Goal: Task Accomplishment & Management: Use online tool/utility

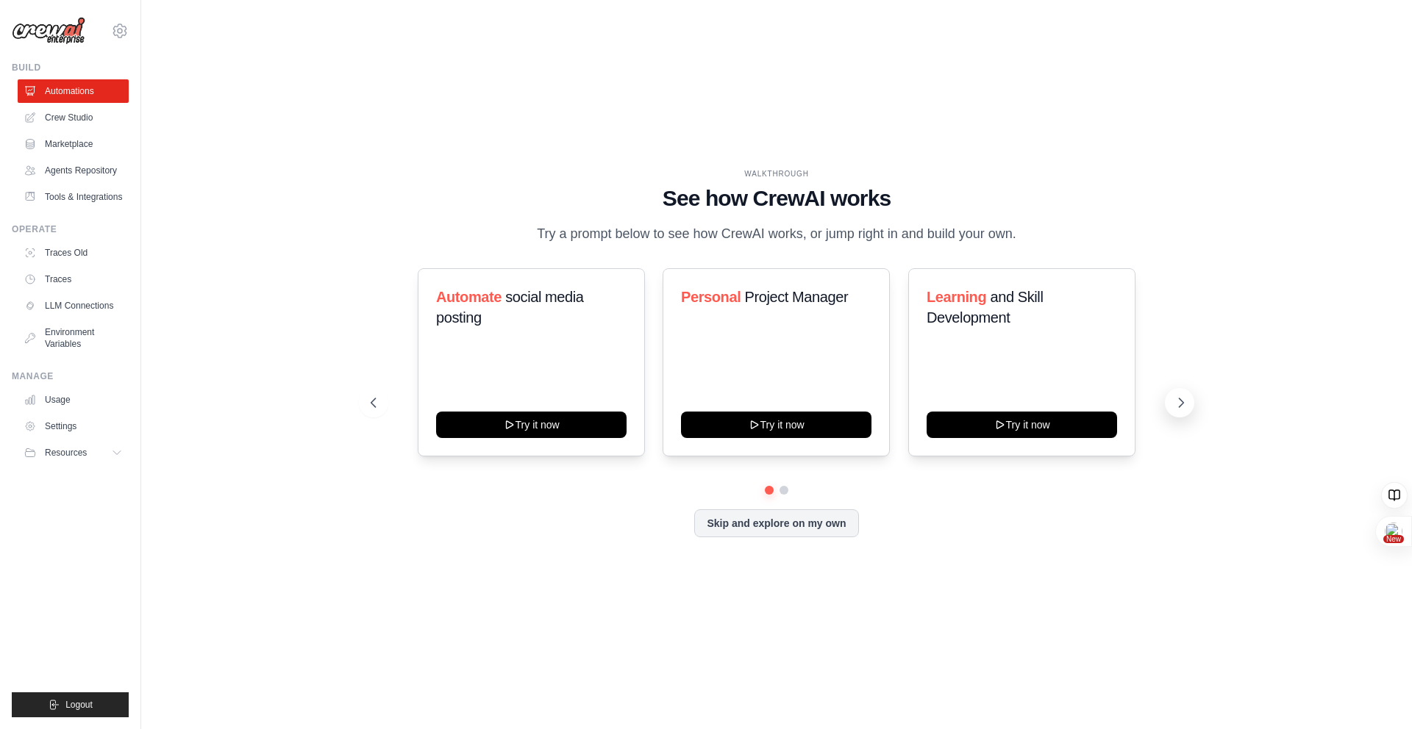
click at [1184, 403] on icon at bounding box center [1180, 403] width 15 height 15
click at [1182, 404] on icon at bounding box center [1181, 403] width 4 height 9
click at [1183, 406] on icon at bounding box center [1180, 403] width 15 height 15
click at [93, 121] on link "Crew Studio" at bounding box center [74, 118] width 111 height 24
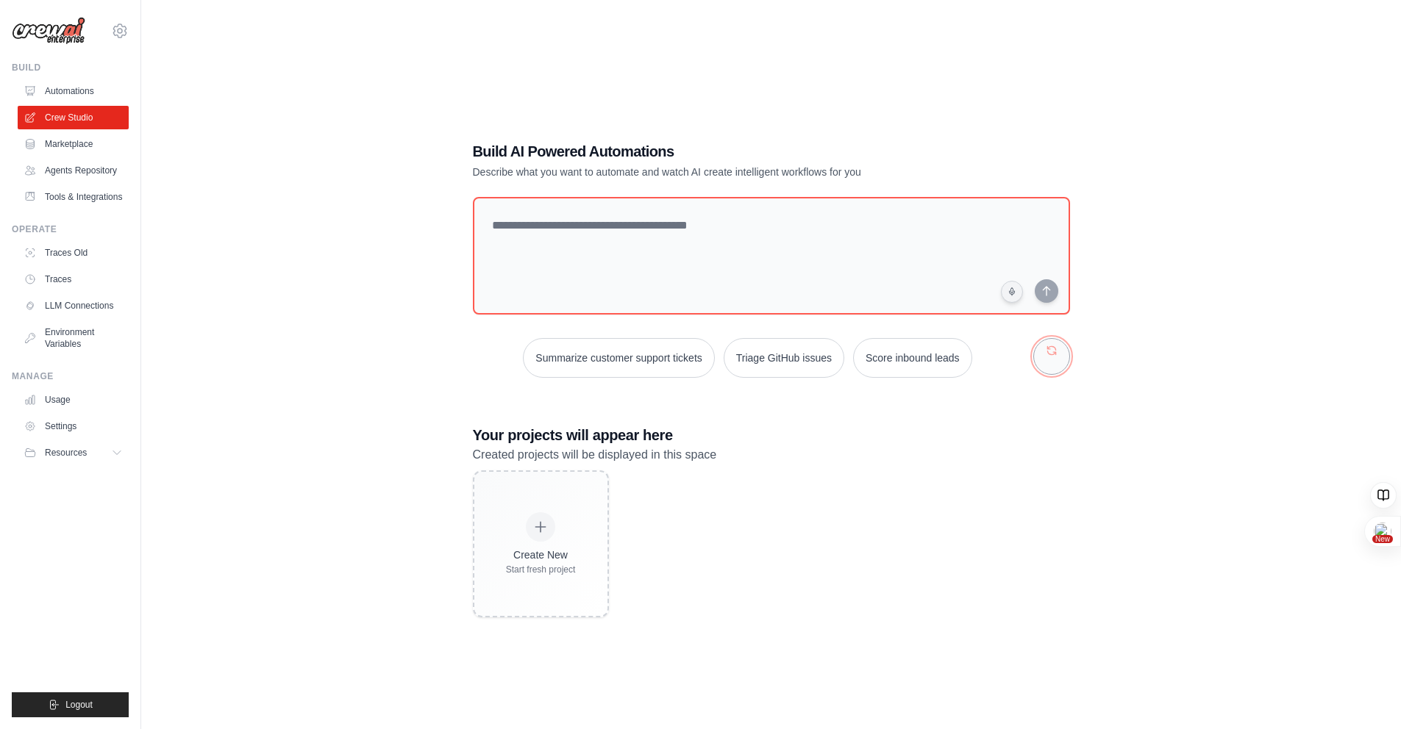
click at [1049, 351] on button "button" at bounding box center [1051, 356] width 37 height 37
click at [1046, 354] on button "button" at bounding box center [1051, 356] width 37 height 37
click at [92, 142] on link "Marketplace" at bounding box center [74, 144] width 111 height 24
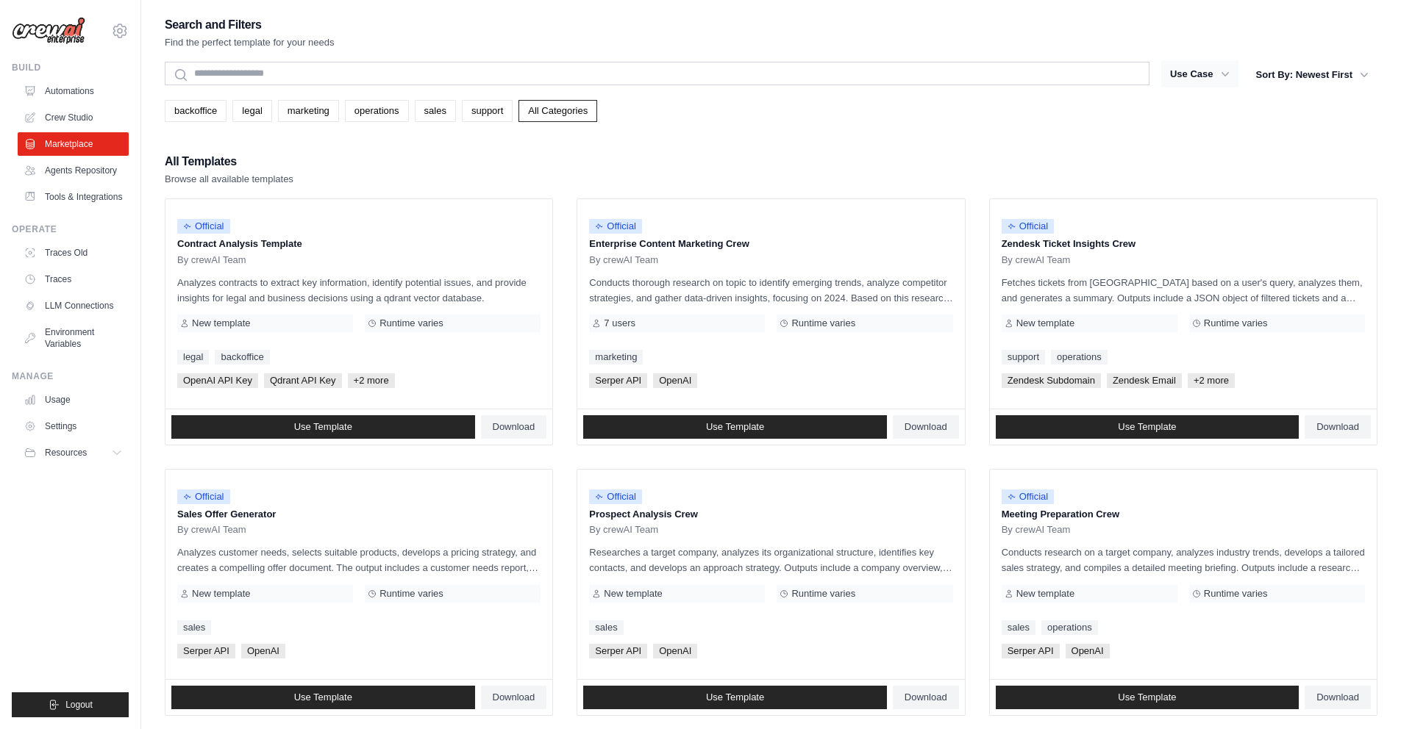
click at [1192, 68] on button "Use Case" at bounding box center [1199, 74] width 77 height 26
click at [1231, 71] on icon "button" at bounding box center [1225, 74] width 15 height 15
click at [1227, 74] on icon "button" at bounding box center [1225, 74] width 15 height 15
click at [1227, 76] on icon "button" at bounding box center [1225, 74] width 15 height 15
click at [1218, 76] on icon "button" at bounding box center [1225, 74] width 15 height 15
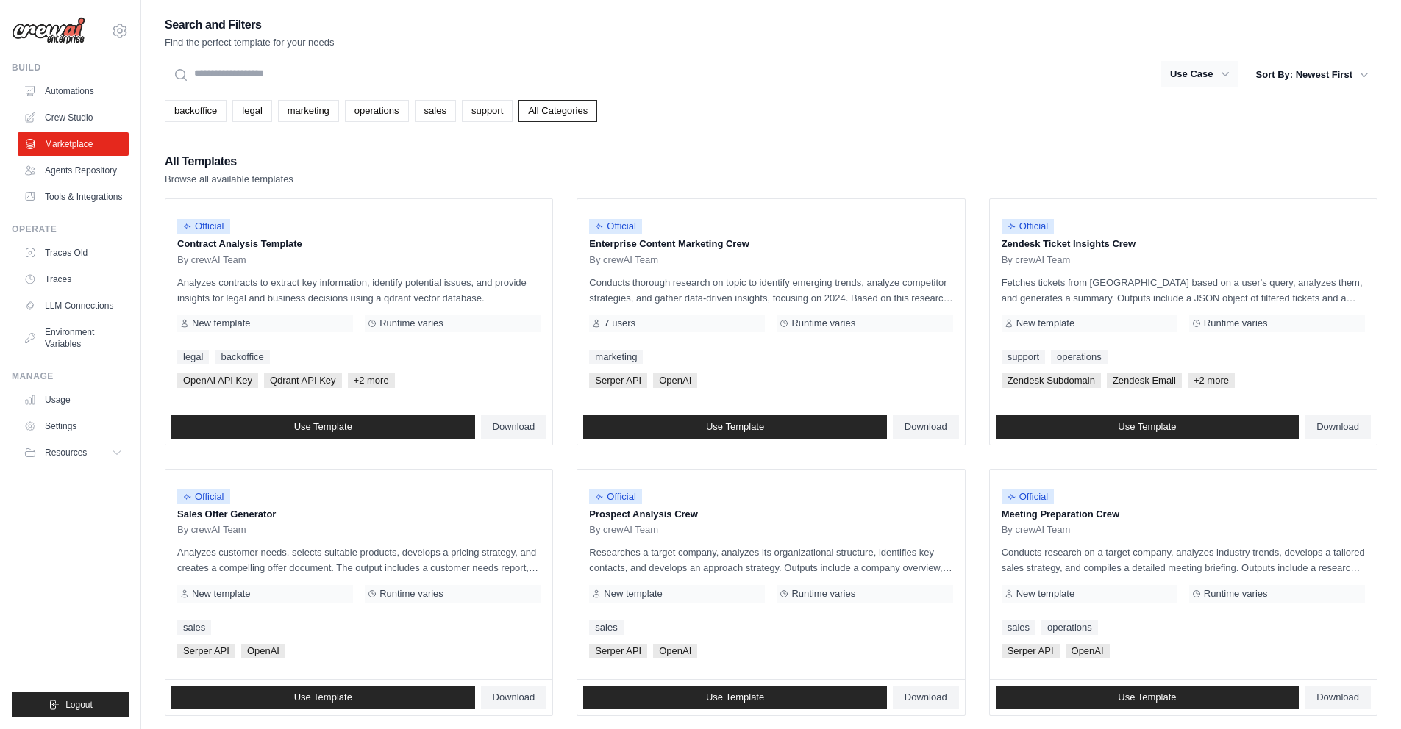
click at [1222, 76] on icon "button" at bounding box center [1225, 74] width 15 height 15
click at [1325, 72] on button "Sort By: Newest First" at bounding box center [1312, 74] width 130 height 26
click at [1365, 62] on button "Sort By: Newest First" at bounding box center [1312, 74] width 130 height 26
click at [1367, 63] on button "Sort By: Newest First" at bounding box center [1312, 74] width 130 height 26
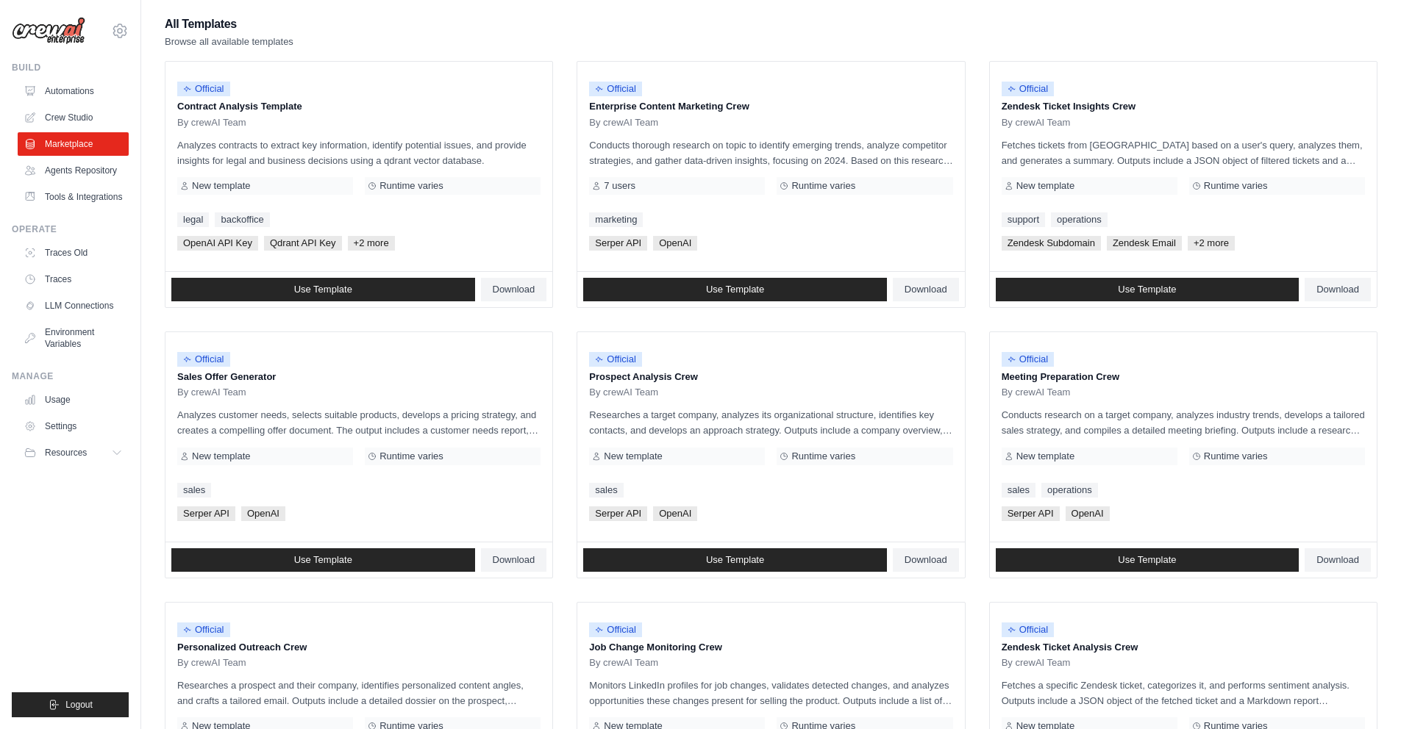
scroll to position [111, 0]
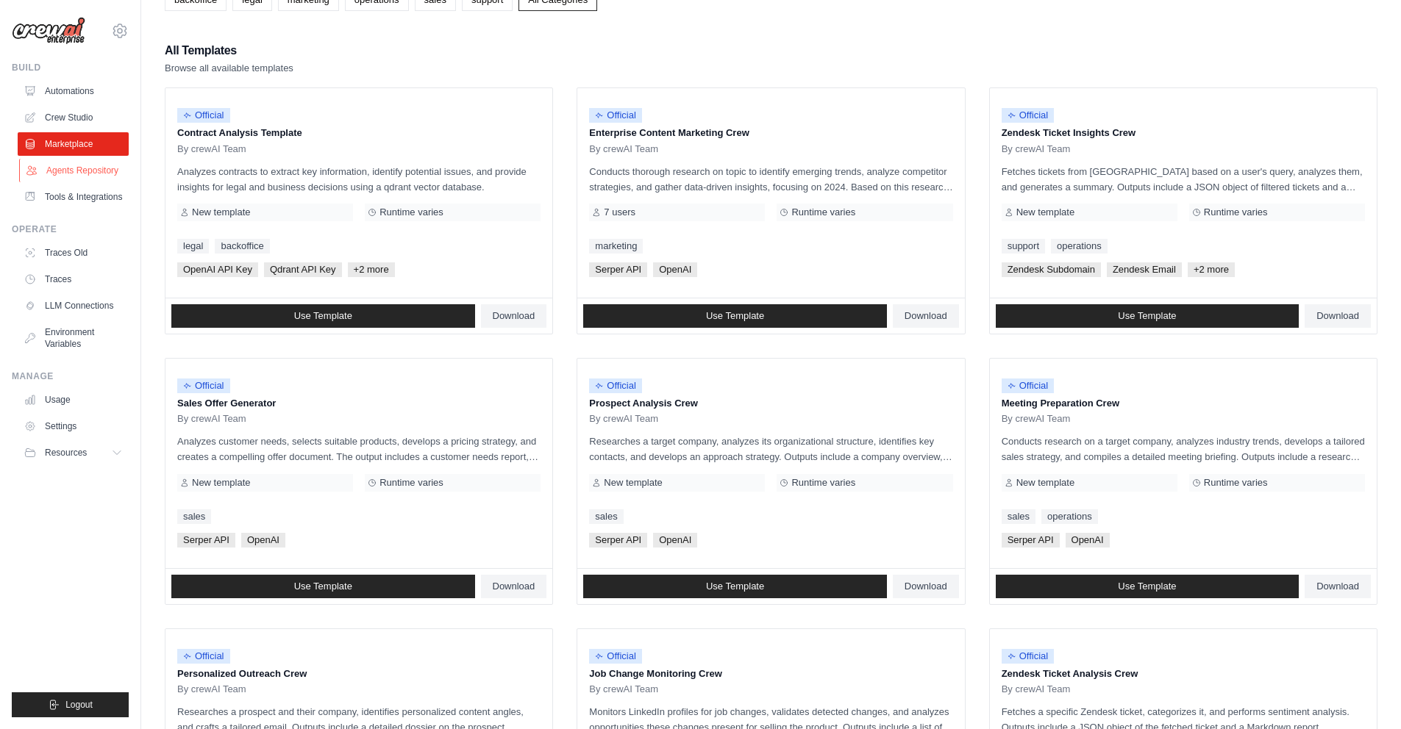
click at [71, 171] on link "Agents Repository" at bounding box center [74, 171] width 111 height 24
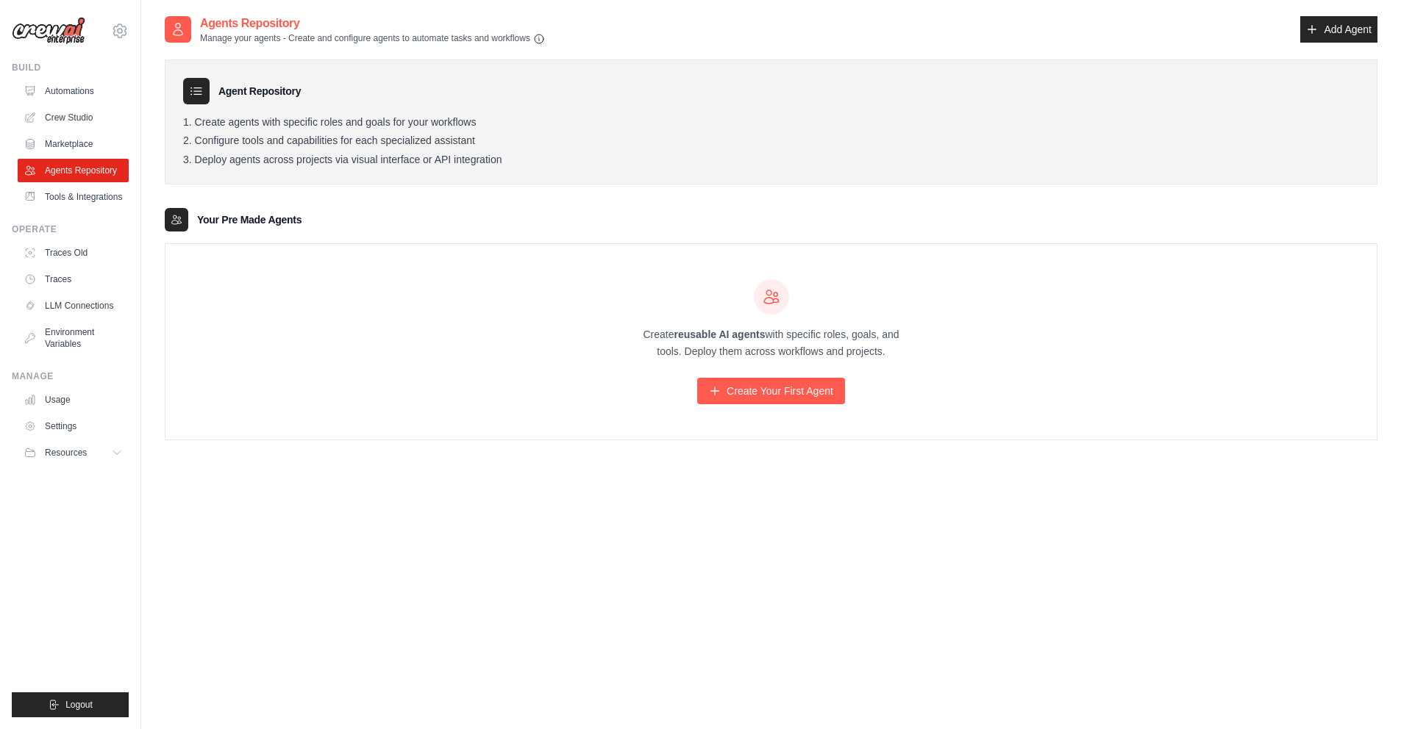
click at [92, 210] on ul "Build Automations Crew Studio Marketplace Agents Repository Resources Blog" at bounding box center [70, 390] width 117 height 656
click at [106, 187] on link "Tools & Integrations" at bounding box center [74, 197] width 111 height 24
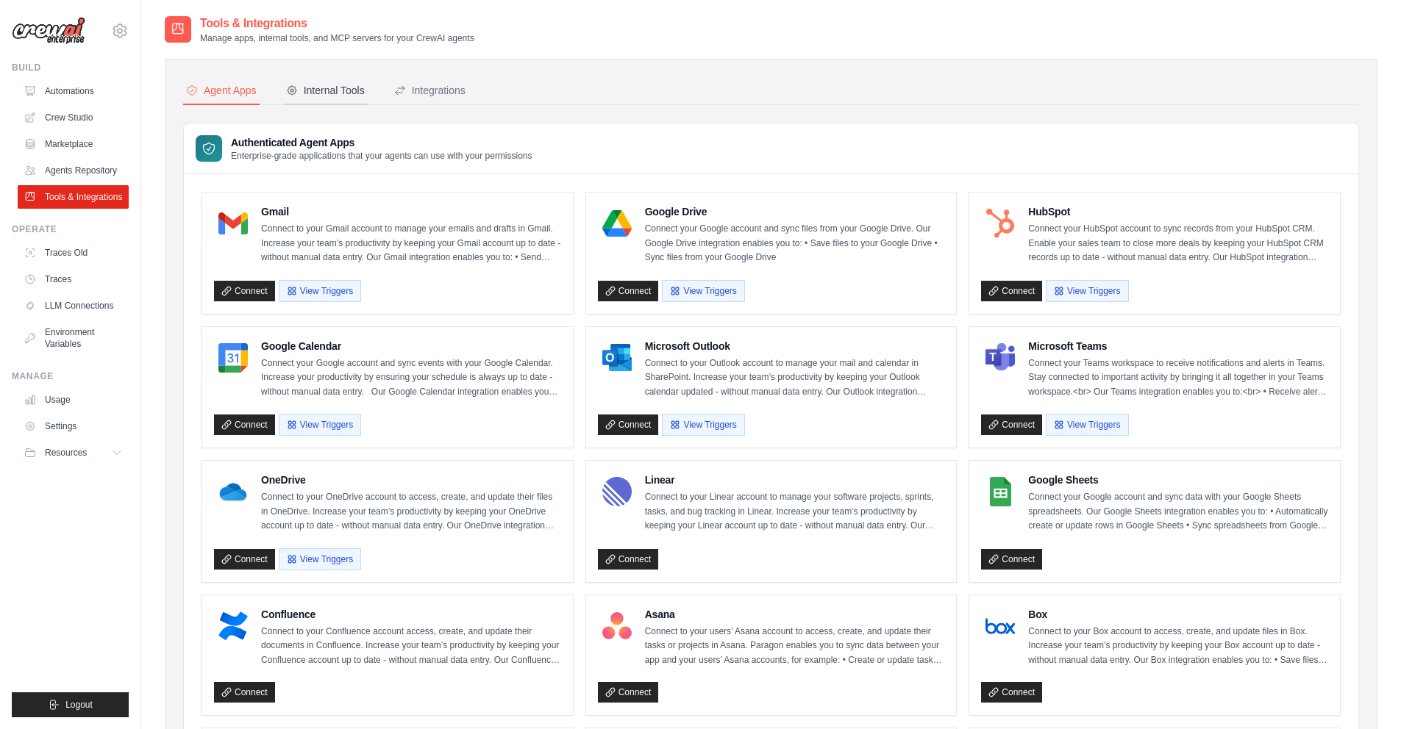
click at [323, 91] on div "Internal Tools" at bounding box center [325, 90] width 79 height 15
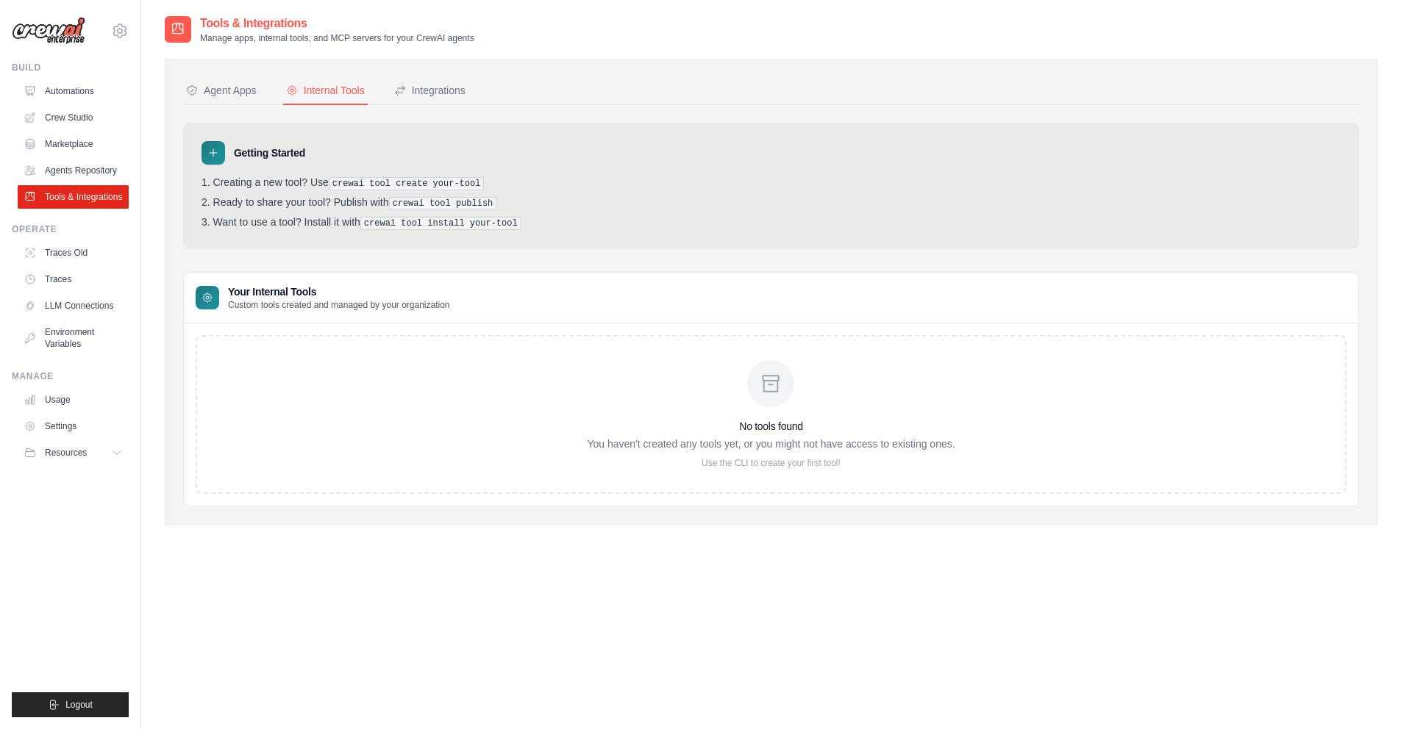
click at [793, 468] on div "No tools found You haven't created any tools yet, or you might not have access …" at bounding box center [771, 414] width 1151 height 159
drag, startPoint x: 777, startPoint y: 457, endPoint x: 774, endPoint y: 464, distance: 7.9
click at [776, 459] on p "Use the CLI to create your first tool!" at bounding box center [771, 463] width 368 height 12
click at [414, 85] on div "Integrations" at bounding box center [429, 90] width 71 height 15
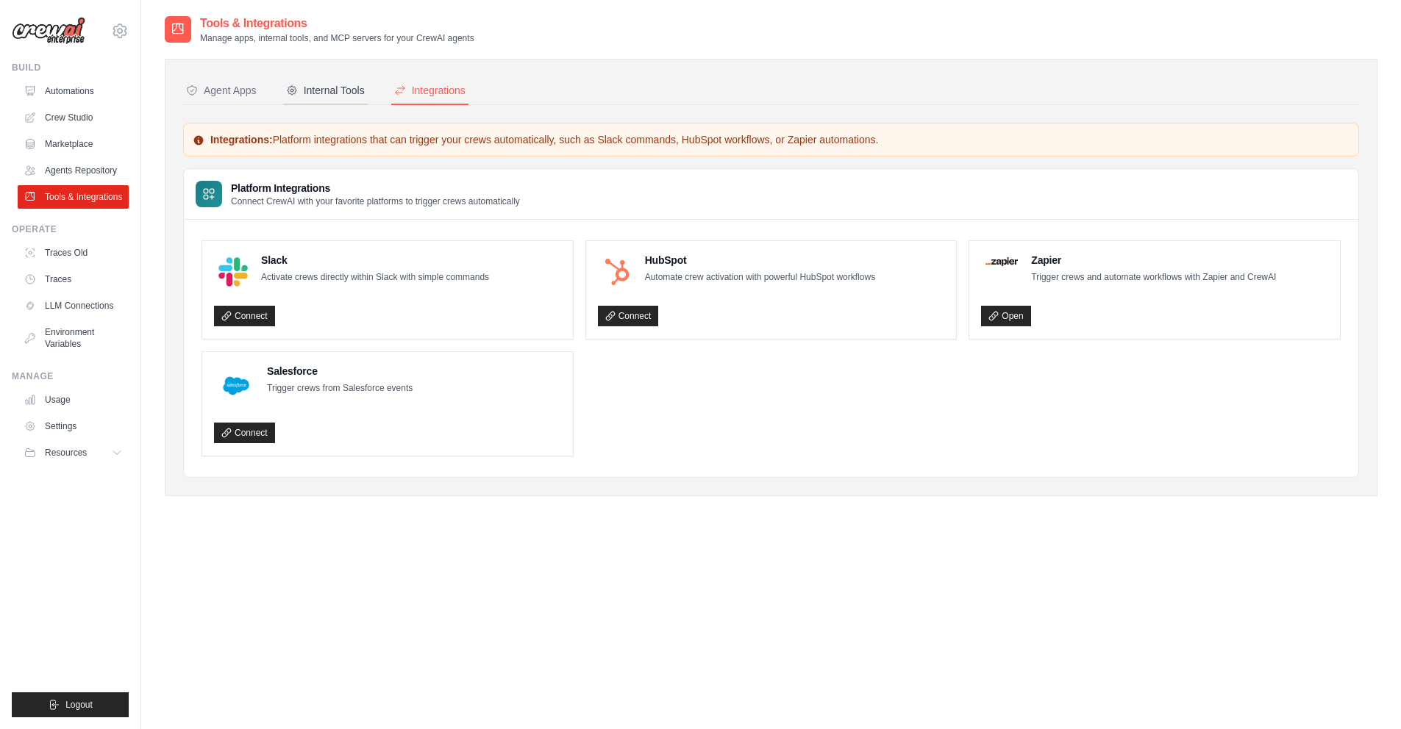
click at [305, 90] on div "Internal Tools" at bounding box center [325, 90] width 79 height 15
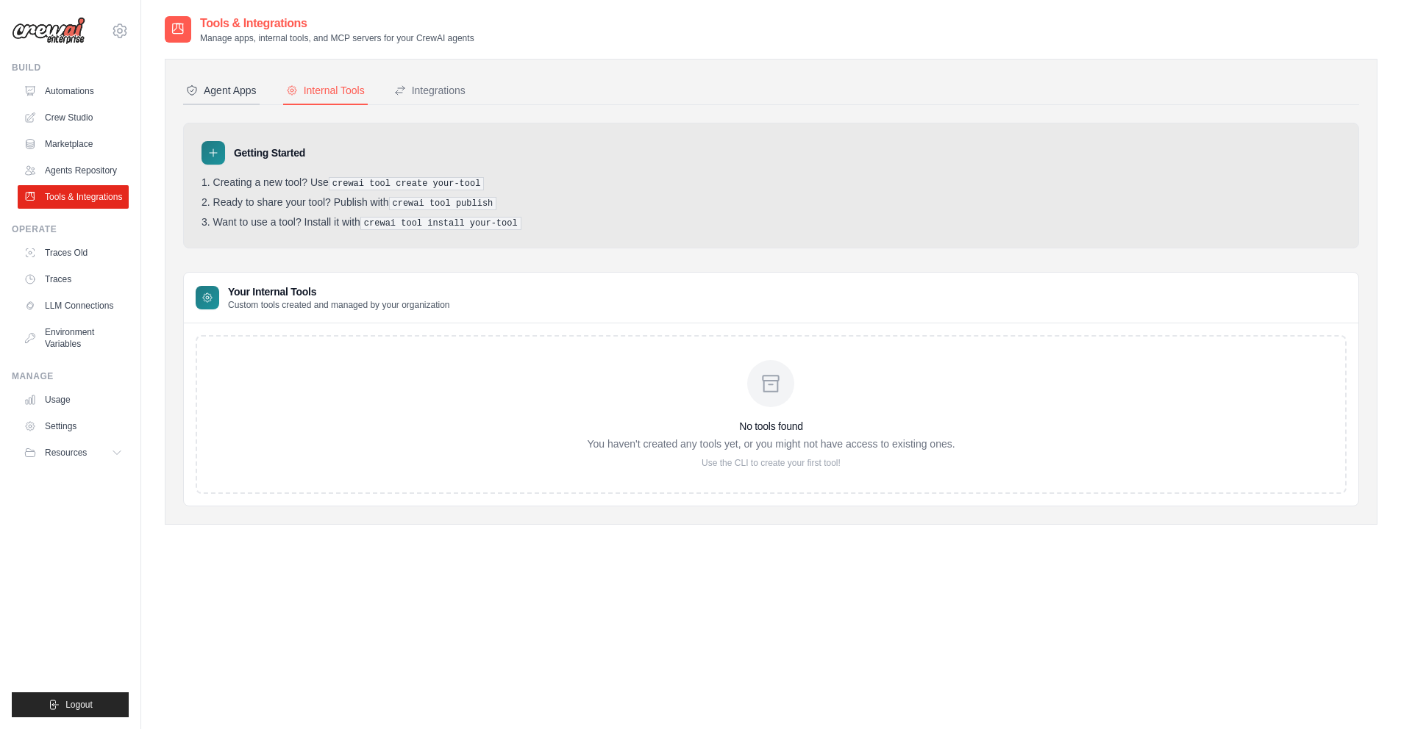
click at [221, 95] on button "Agent Apps" at bounding box center [221, 91] width 76 height 28
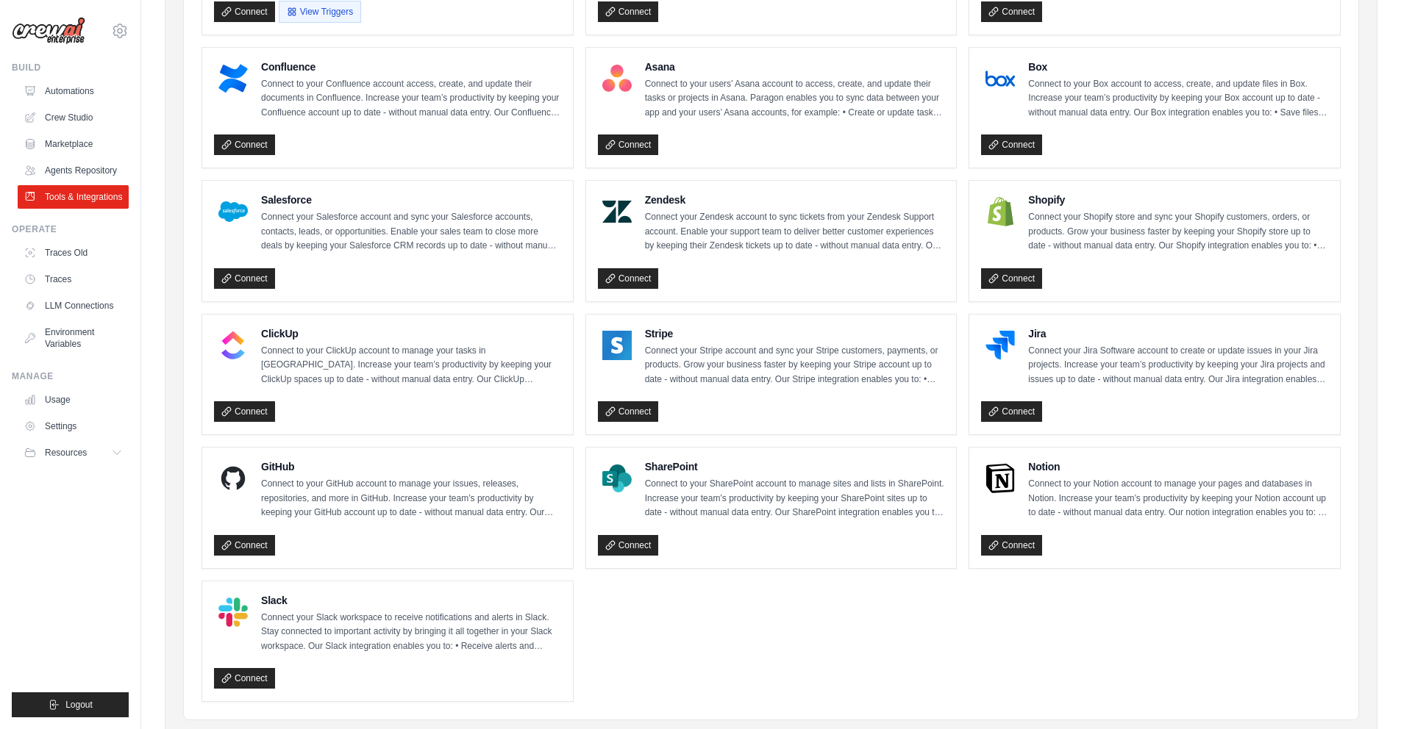
scroll to position [592, 0]
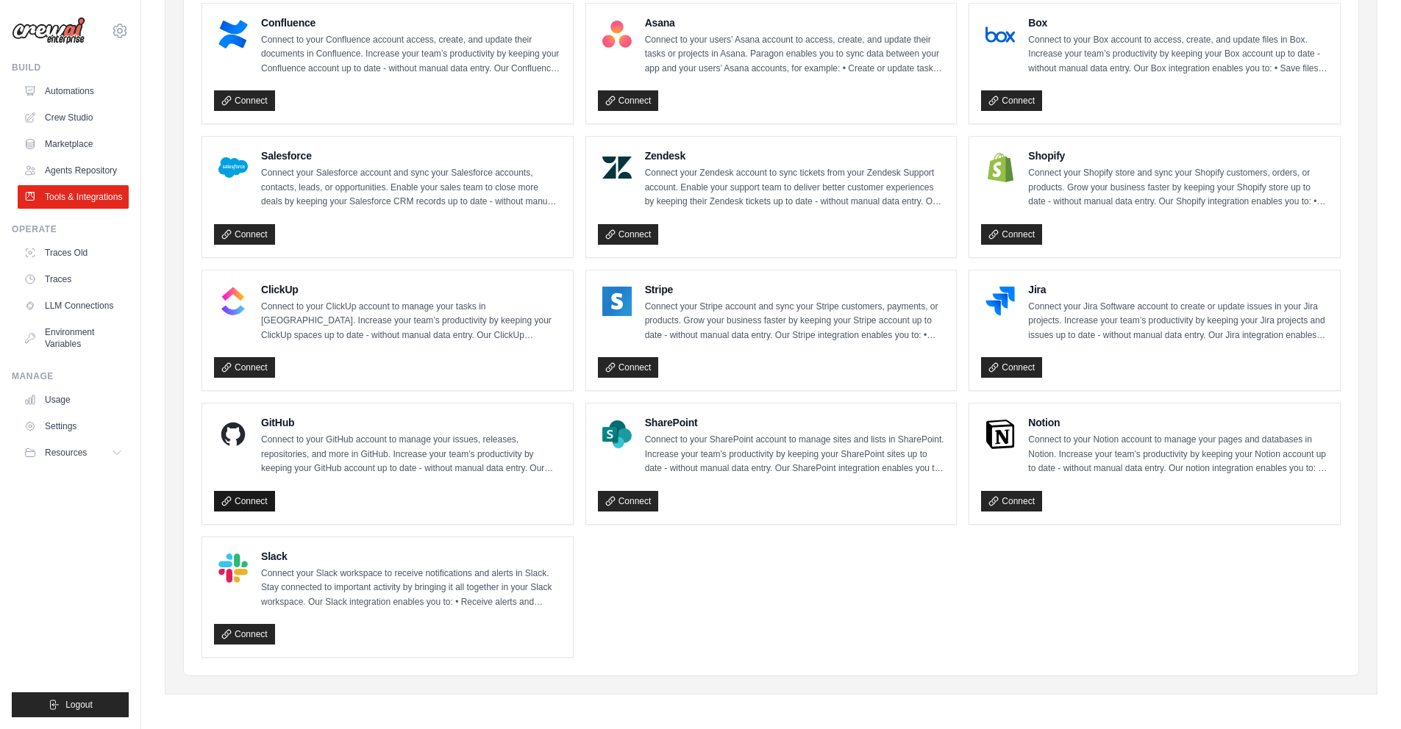
drag, startPoint x: 237, startPoint y: 490, endPoint x: 232, endPoint y: 500, distance: 10.5
click at [235, 496] on link "Connect" at bounding box center [244, 501] width 61 height 21
click at [66, 243] on link "Traces Old" at bounding box center [74, 253] width 111 height 24
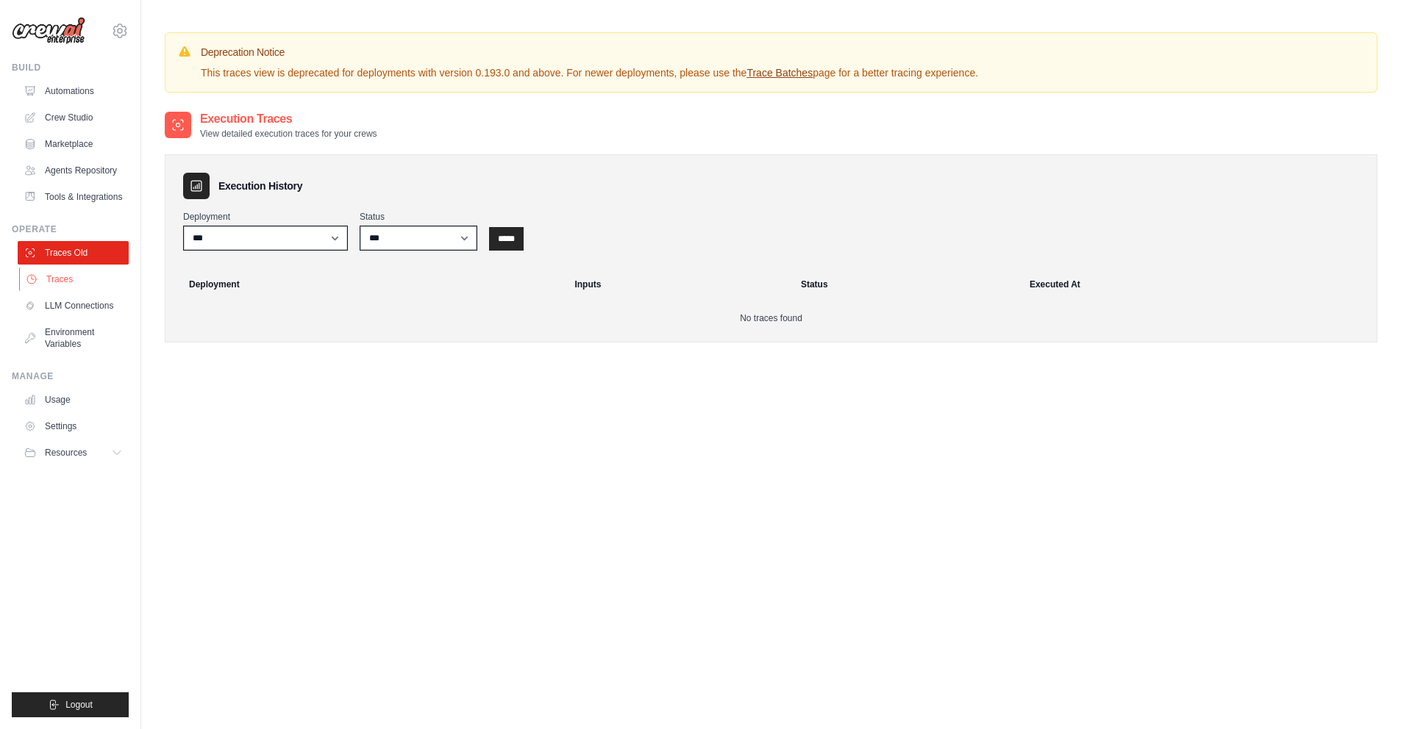
click at [76, 286] on link "Traces" at bounding box center [74, 280] width 111 height 24
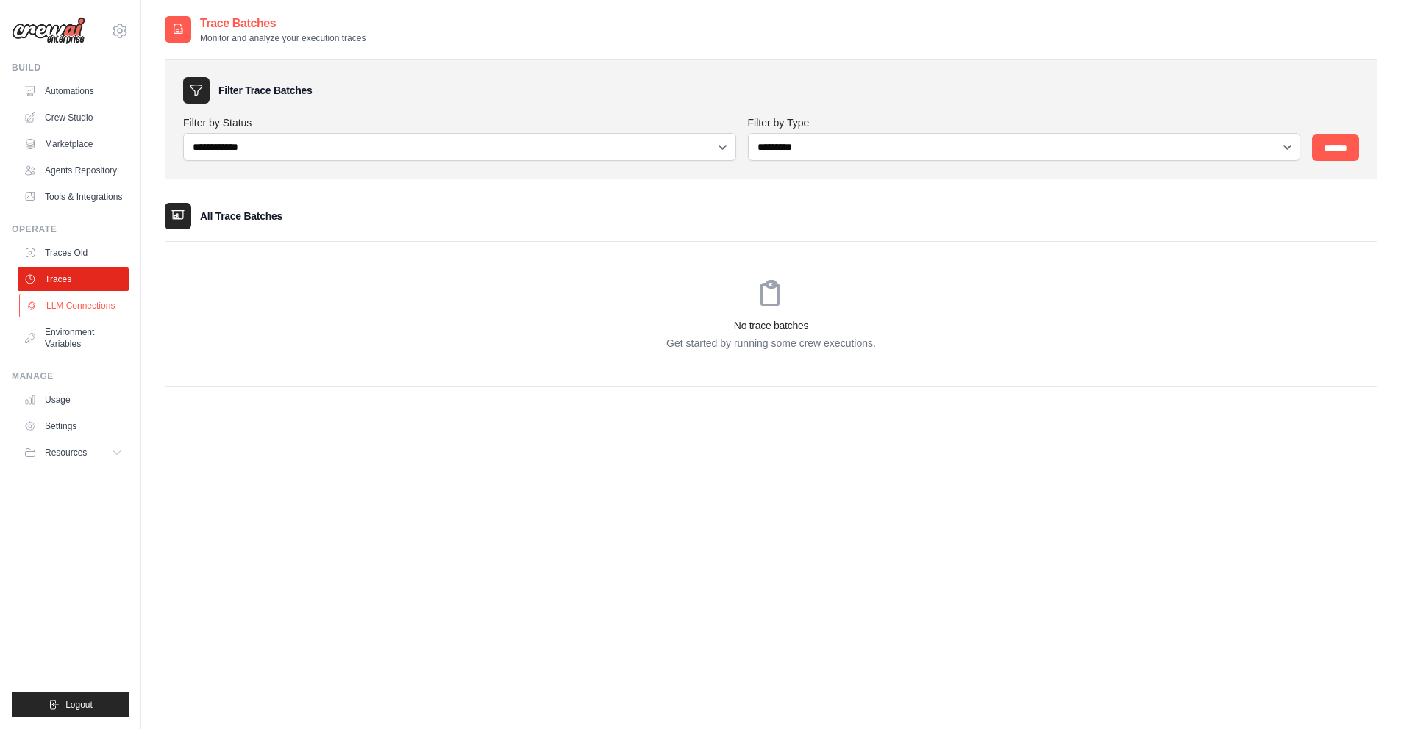
click at [83, 308] on link "LLM Connections" at bounding box center [74, 306] width 111 height 24
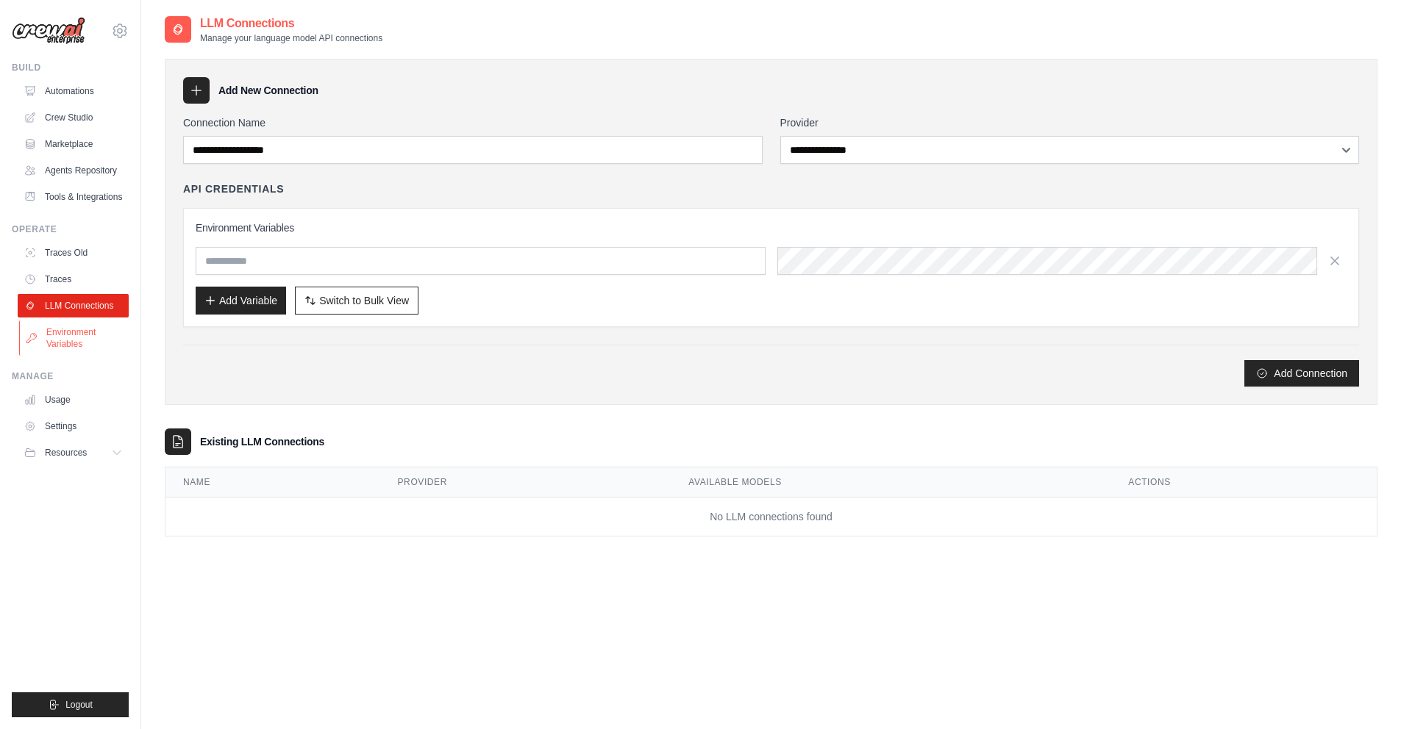
click at [85, 340] on link "Environment Variables" at bounding box center [74, 338] width 111 height 35
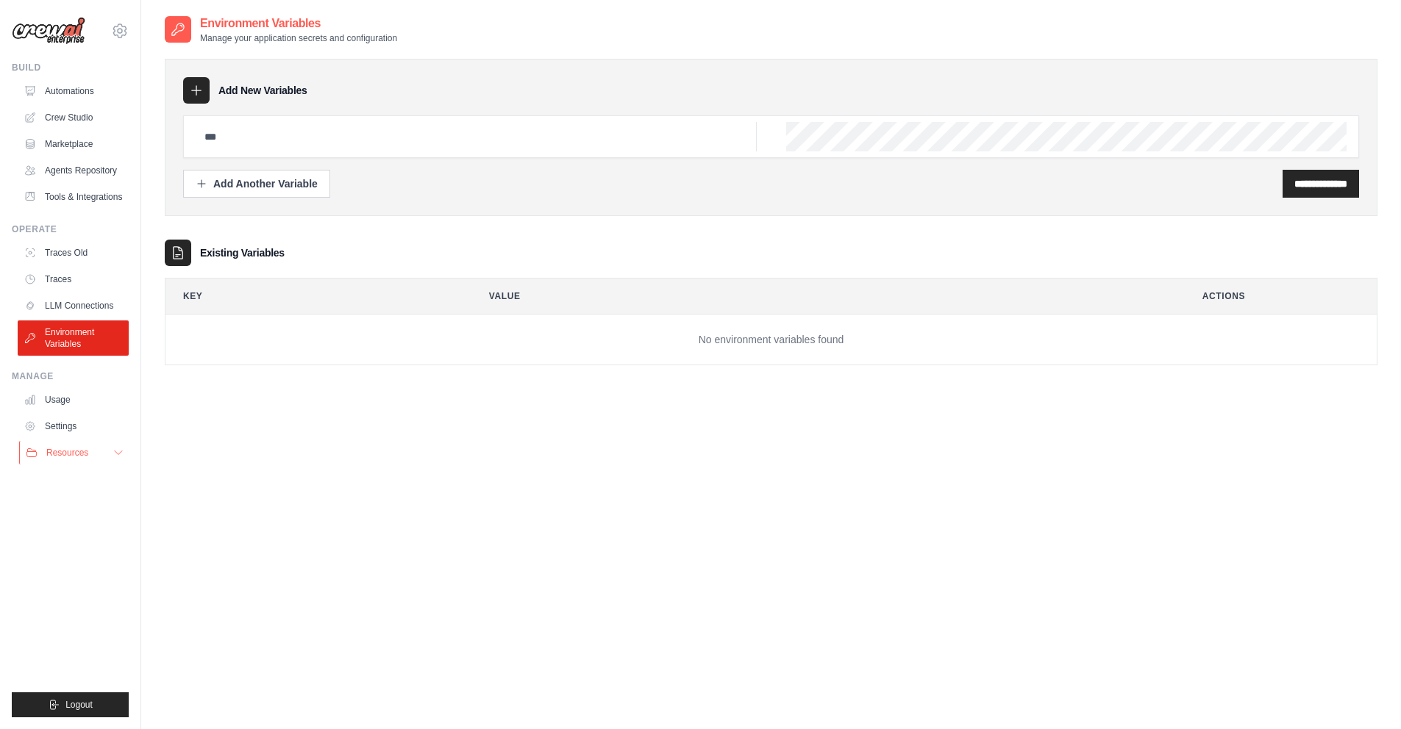
click at [96, 462] on button "Resources" at bounding box center [74, 453] width 111 height 24
click at [115, 452] on icon at bounding box center [118, 453] width 12 height 12
click at [115, 453] on icon at bounding box center [118, 453] width 12 height 12
click at [46, 448] on button "Resources" at bounding box center [74, 453] width 111 height 24
click at [49, 194] on link "Tools & Integrations" at bounding box center [74, 197] width 111 height 24
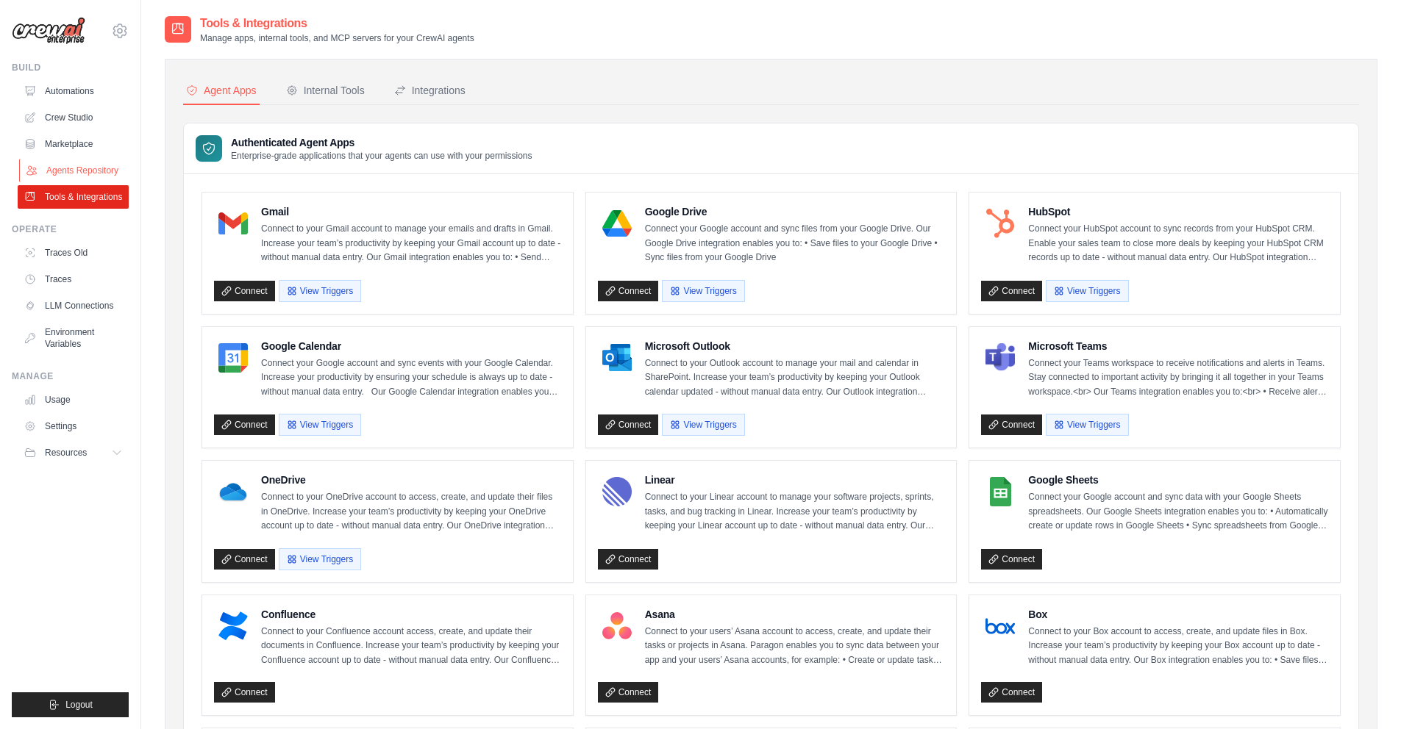
click at [69, 169] on link "Agents Repository" at bounding box center [74, 171] width 111 height 24
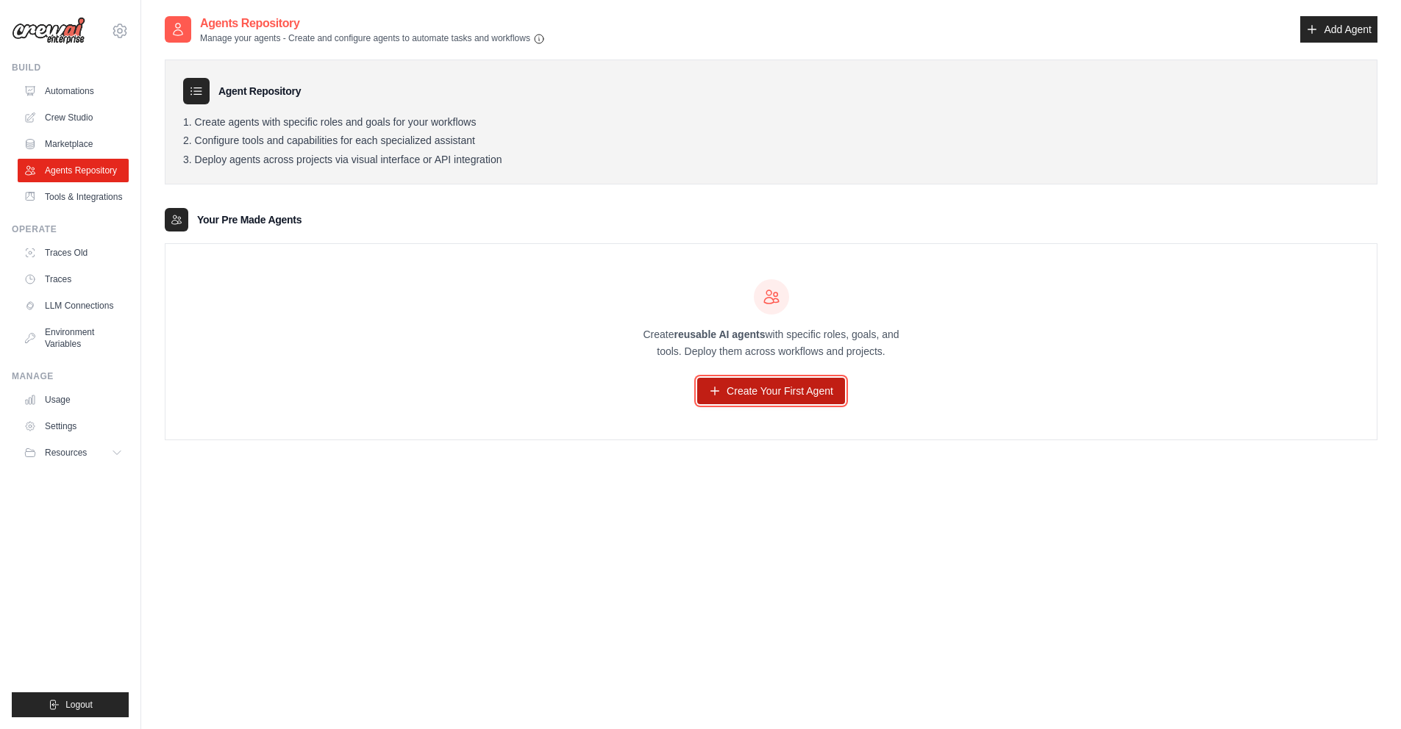
click at [720, 393] on icon at bounding box center [715, 391] width 12 height 12
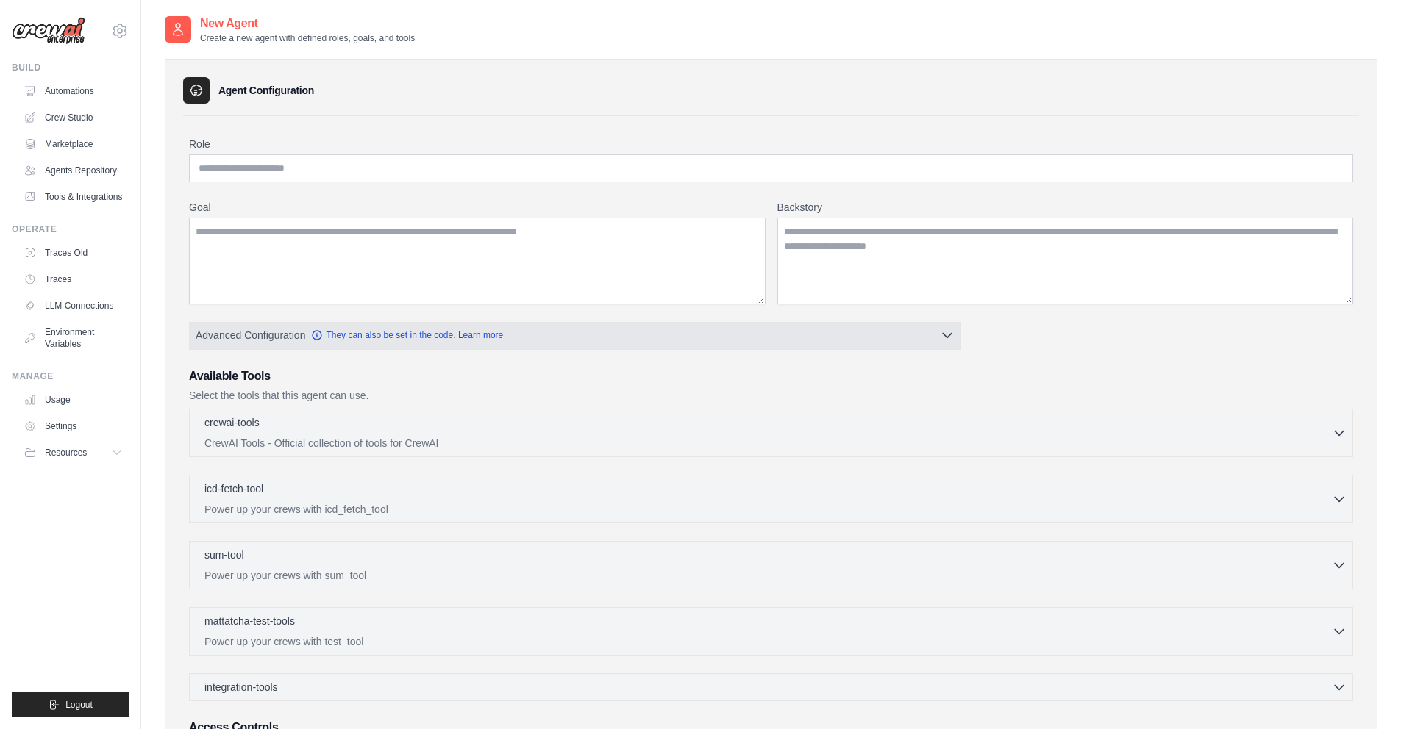
click at [890, 335] on button "Advanced Configuration They can also be set in the code. Learn more" at bounding box center [575, 335] width 771 height 26
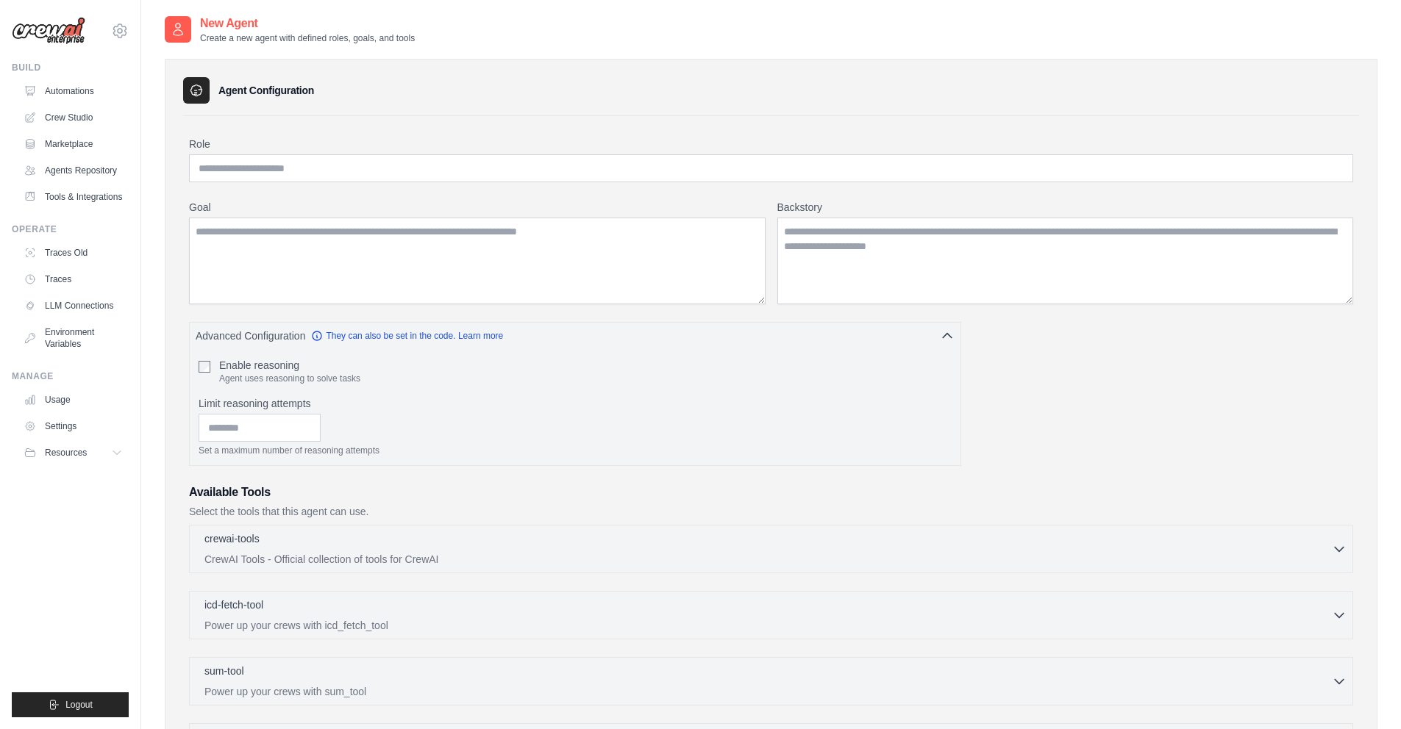
drag, startPoint x: 881, startPoint y: 346, endPoint x: 871, endPoint y: 354, distance: 12.5
click at [881, 346] on button "Advanced Configuration They can also be set in the code. Learn more" at bounding box center [575, 336] width 771 height 26
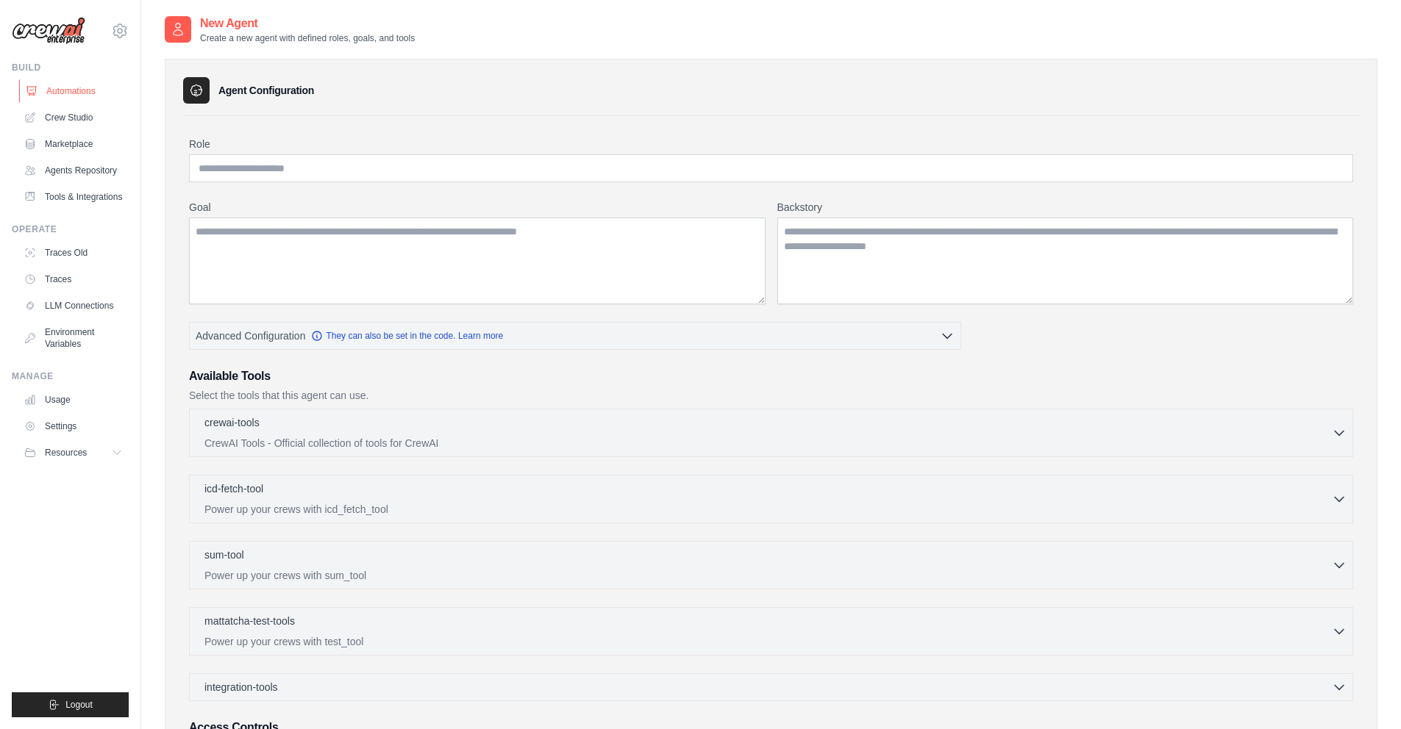
click at [85, 90] on link "Automations" at bounding box center [74, 91] width 111 height 24
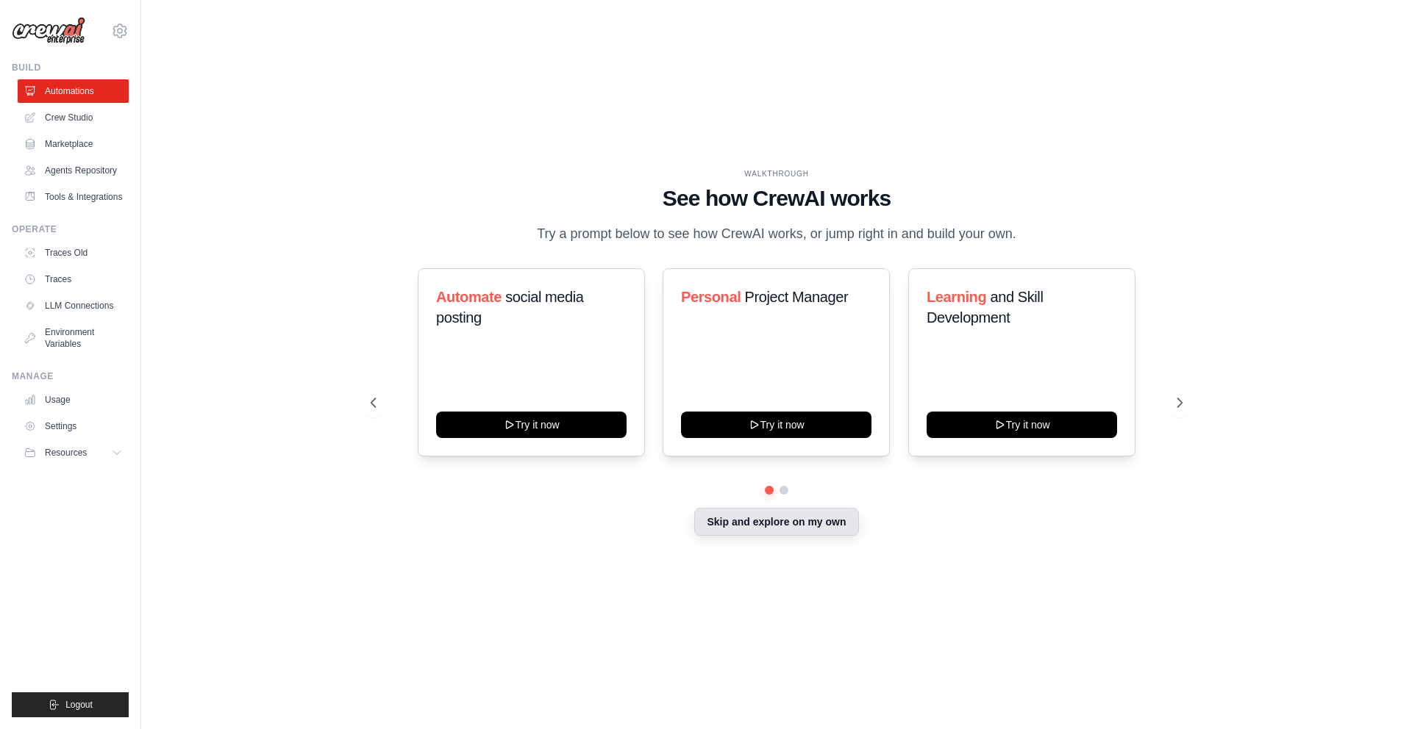
click at [729, 521] on button "Skip and explore on my own" at bounding box center [776, 522] width 164 height 28
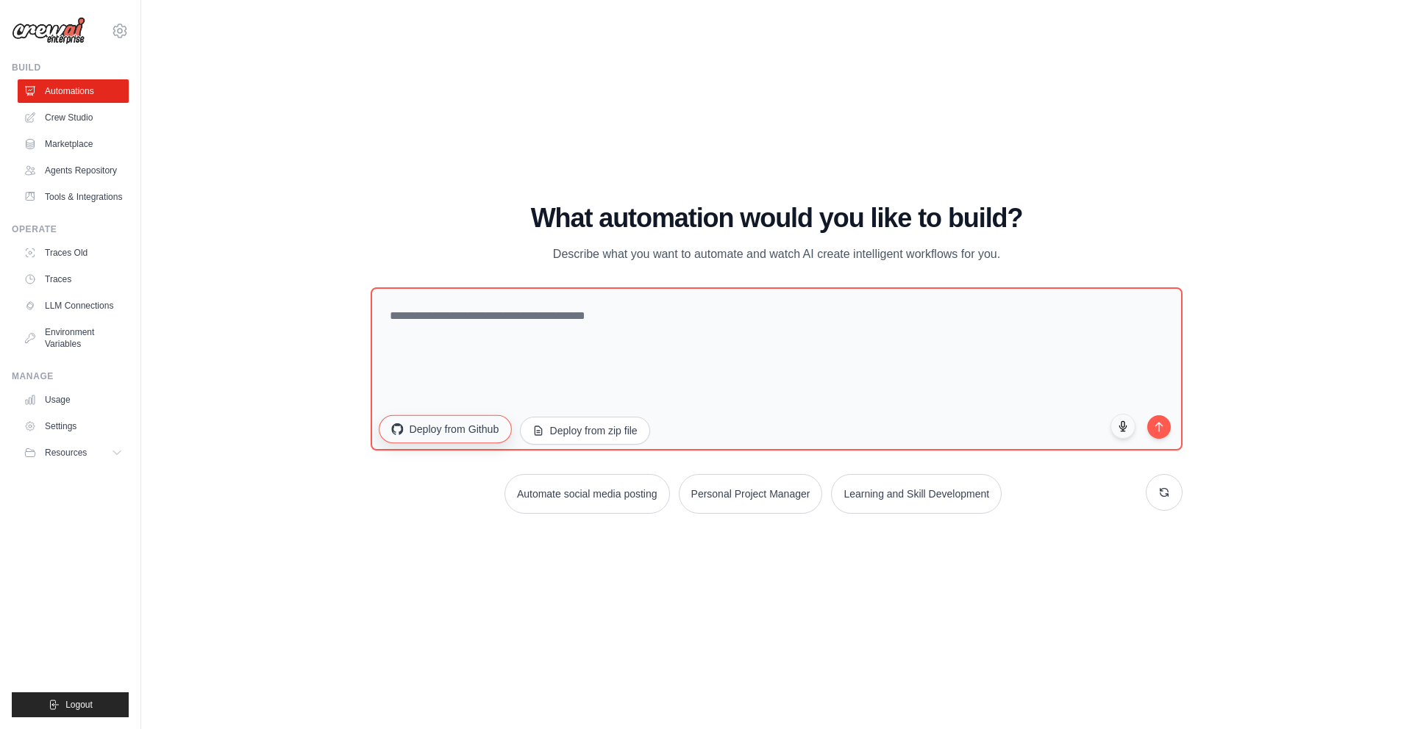
click at [448, 432] on button "Deploy from Github" at bounding box center [445, 429] width 132 height 28
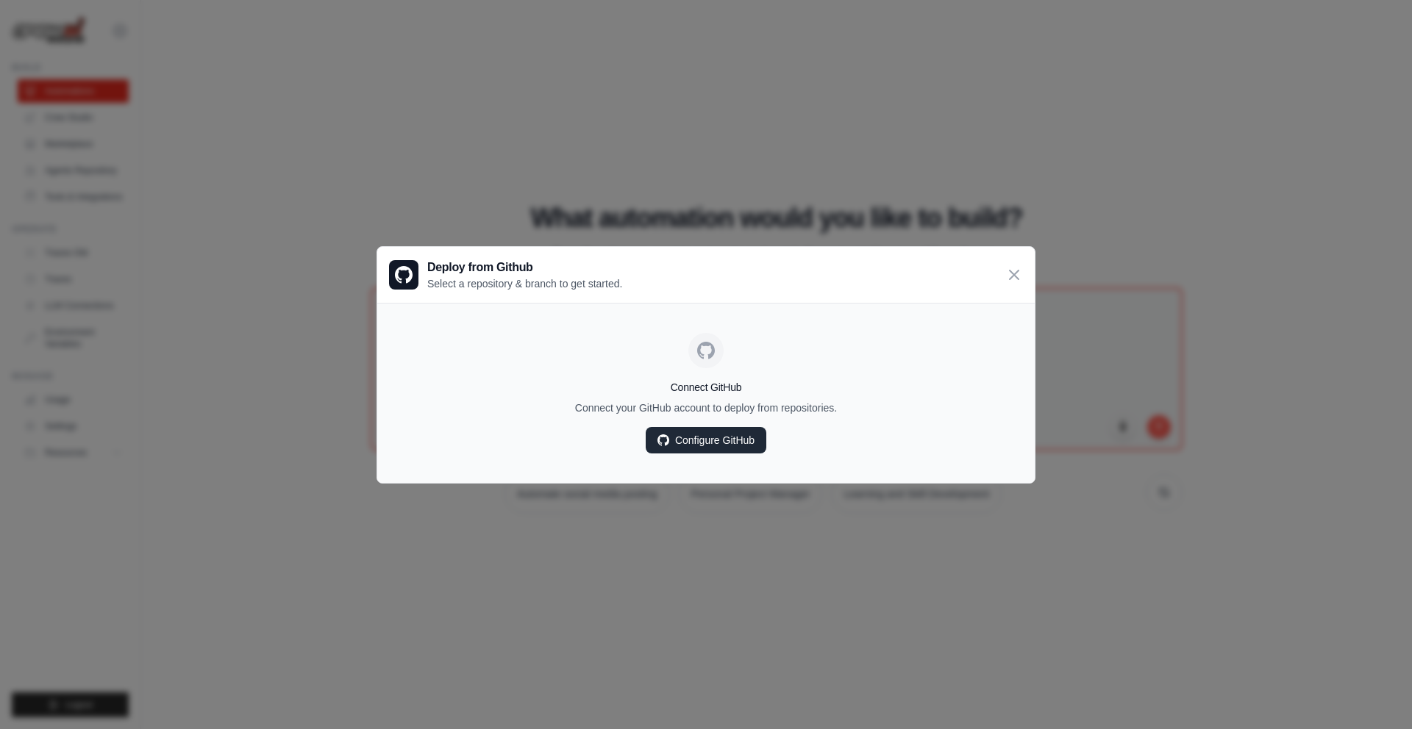
click at [676, 446] on link "Configure GitHub" at bounding box center [706, 440] width 121 height 26
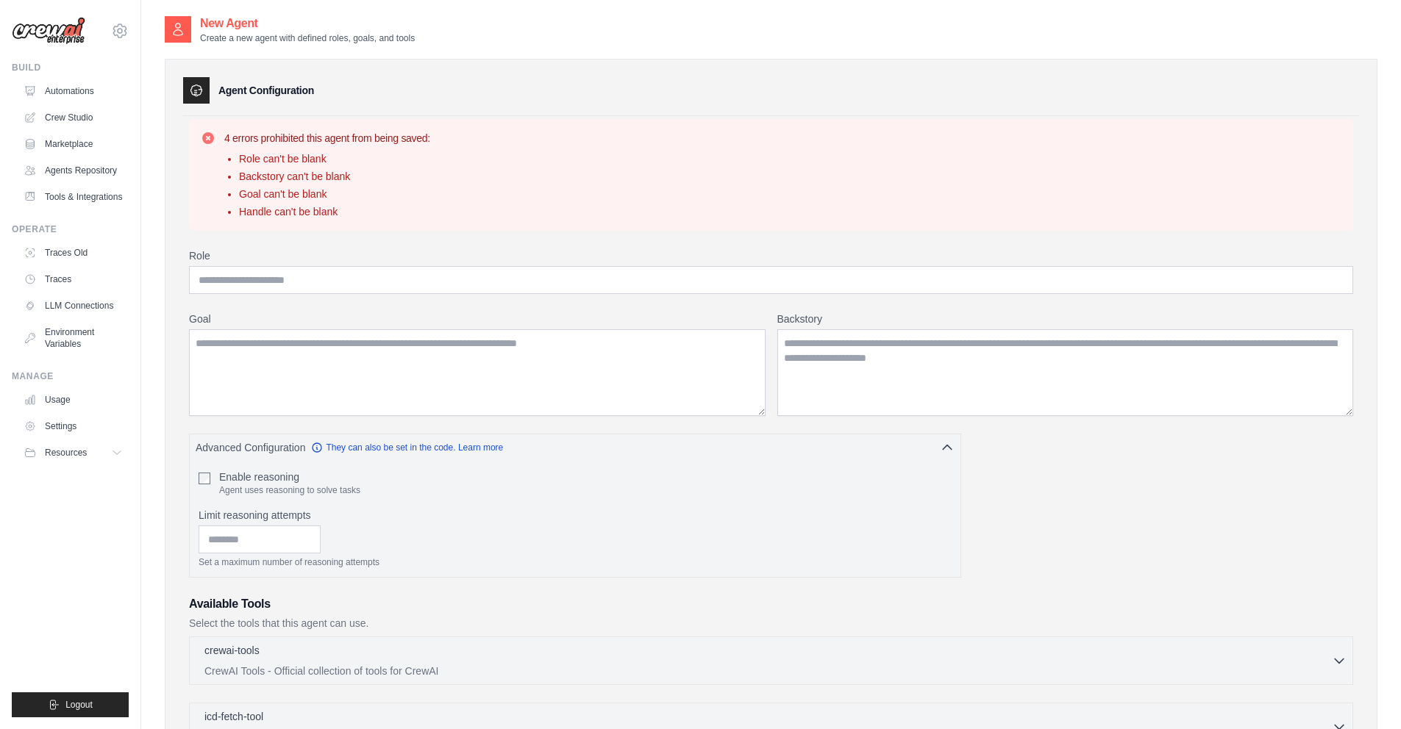
scroll to position [362, 0]
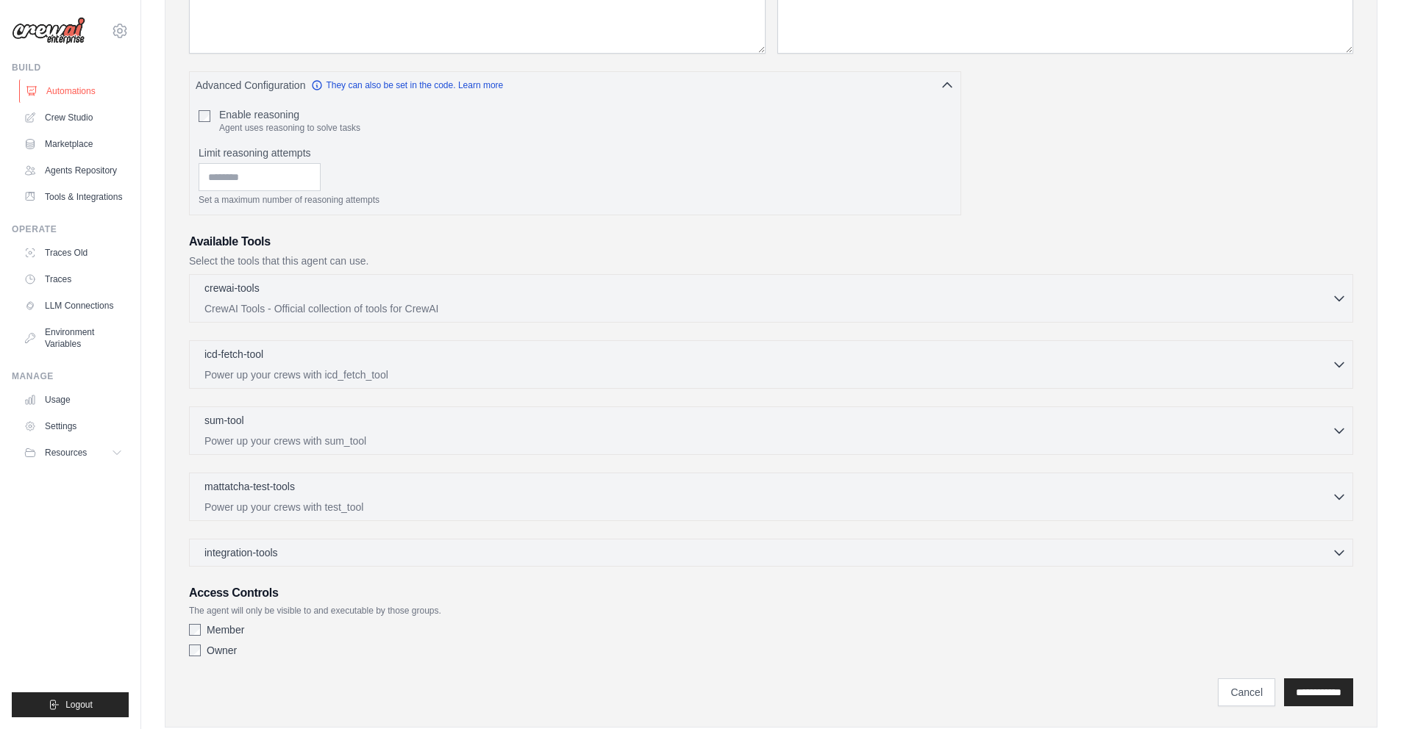
click at [49, 87] on link "Automations" at bounding box center [74, 91] width 111 height 24
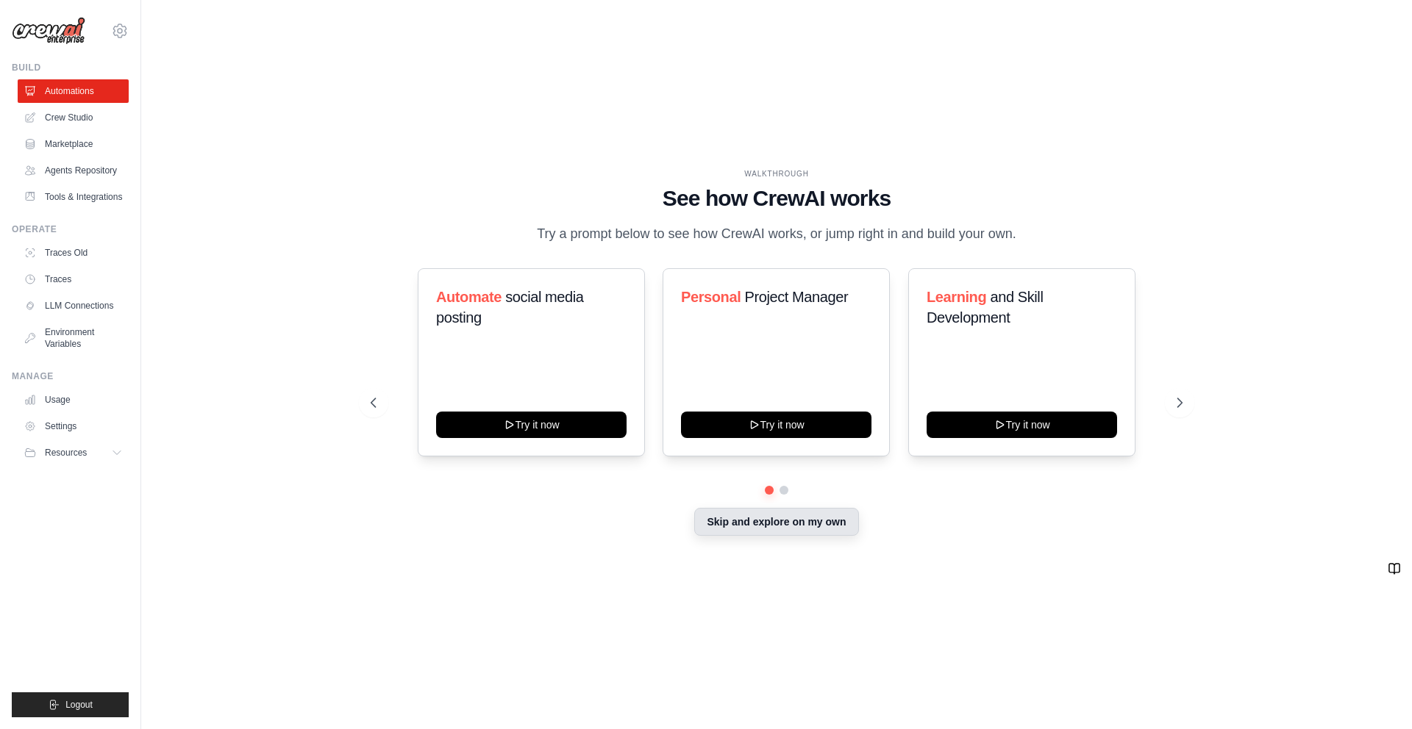
click at [730, 537] on div "Skip and explore on my own" at bounding box center [777, 524] width 812 height 28
click at [732, 525] on button "Skip and explore on my own" at bounding box center [776, 522] width 164 height 28
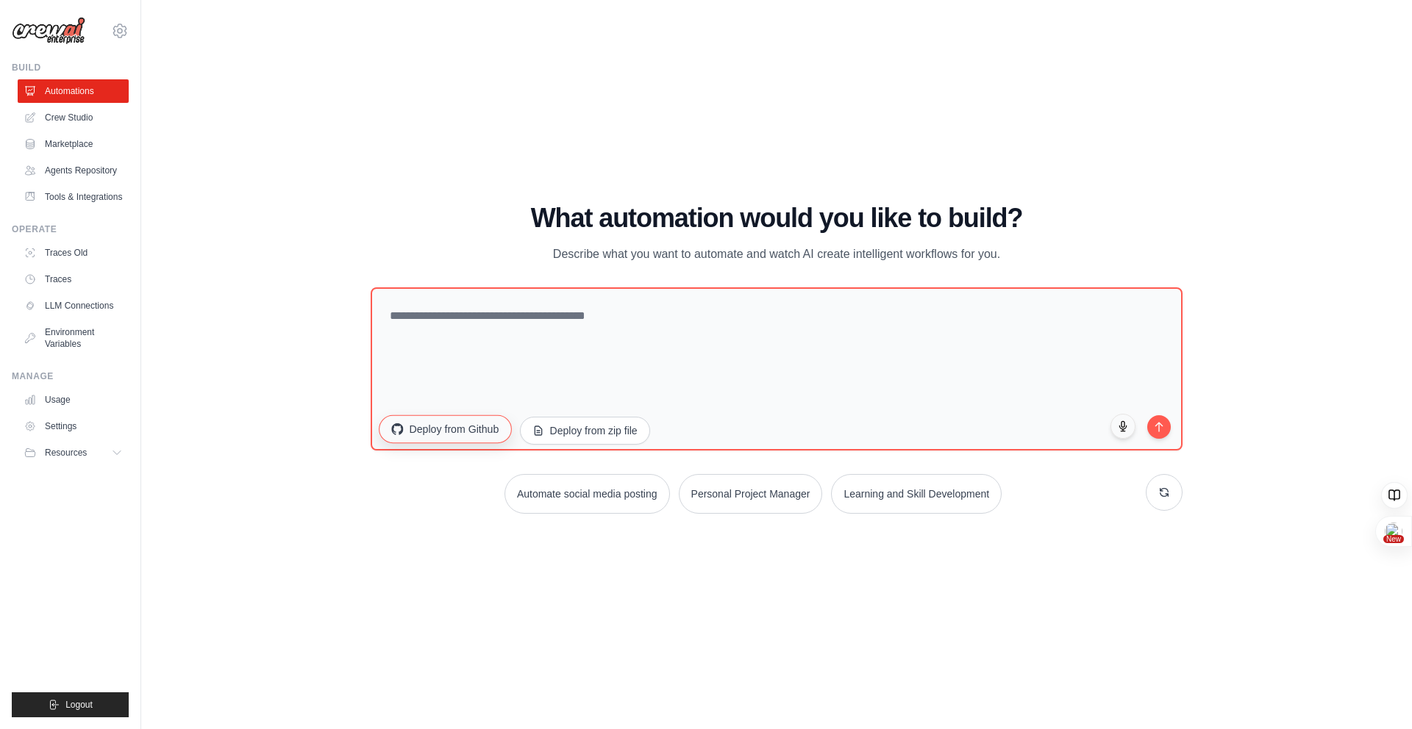
click at [446, 424] on button "Deploy from Github" at bounding box center [445, 429] width 132 height 28
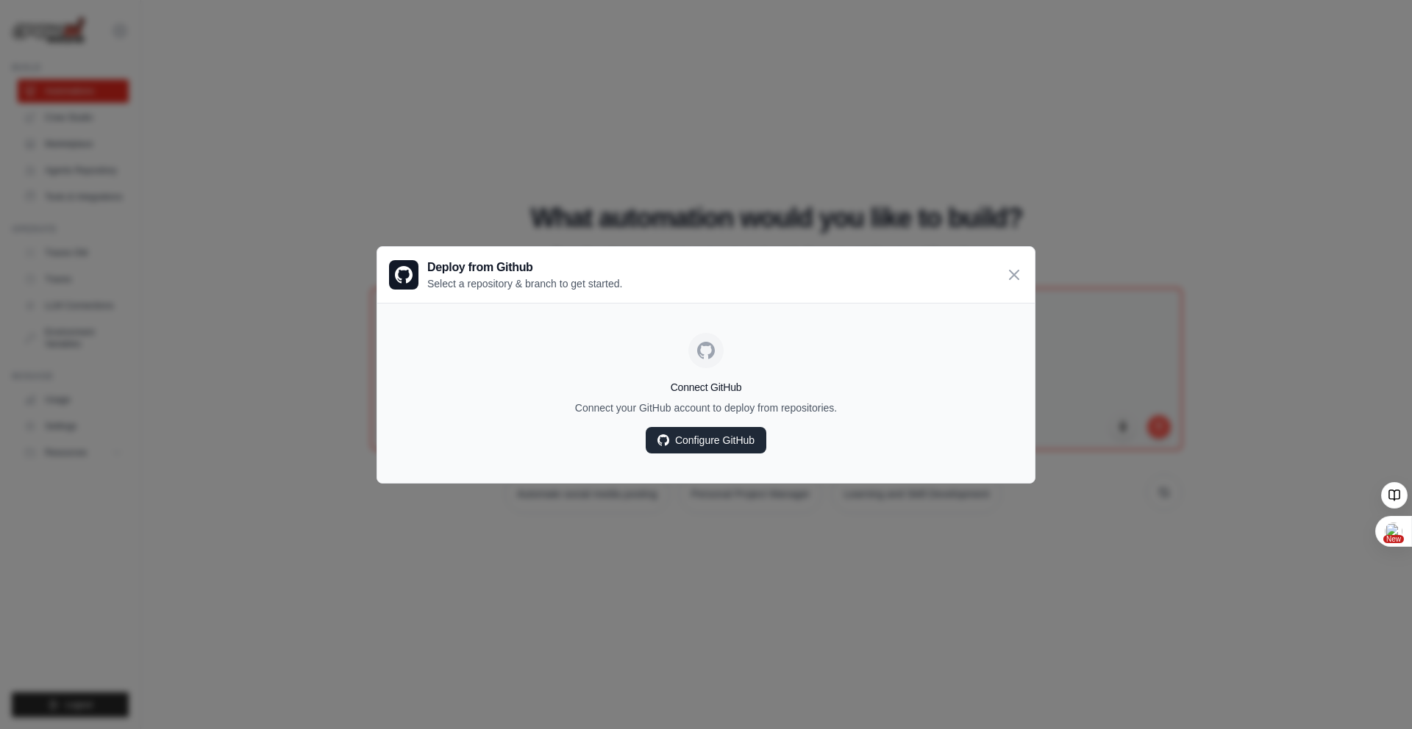
click at [701, 429] on link "Configure GitHub" at bounding box center [706, 440] width 121 height 26
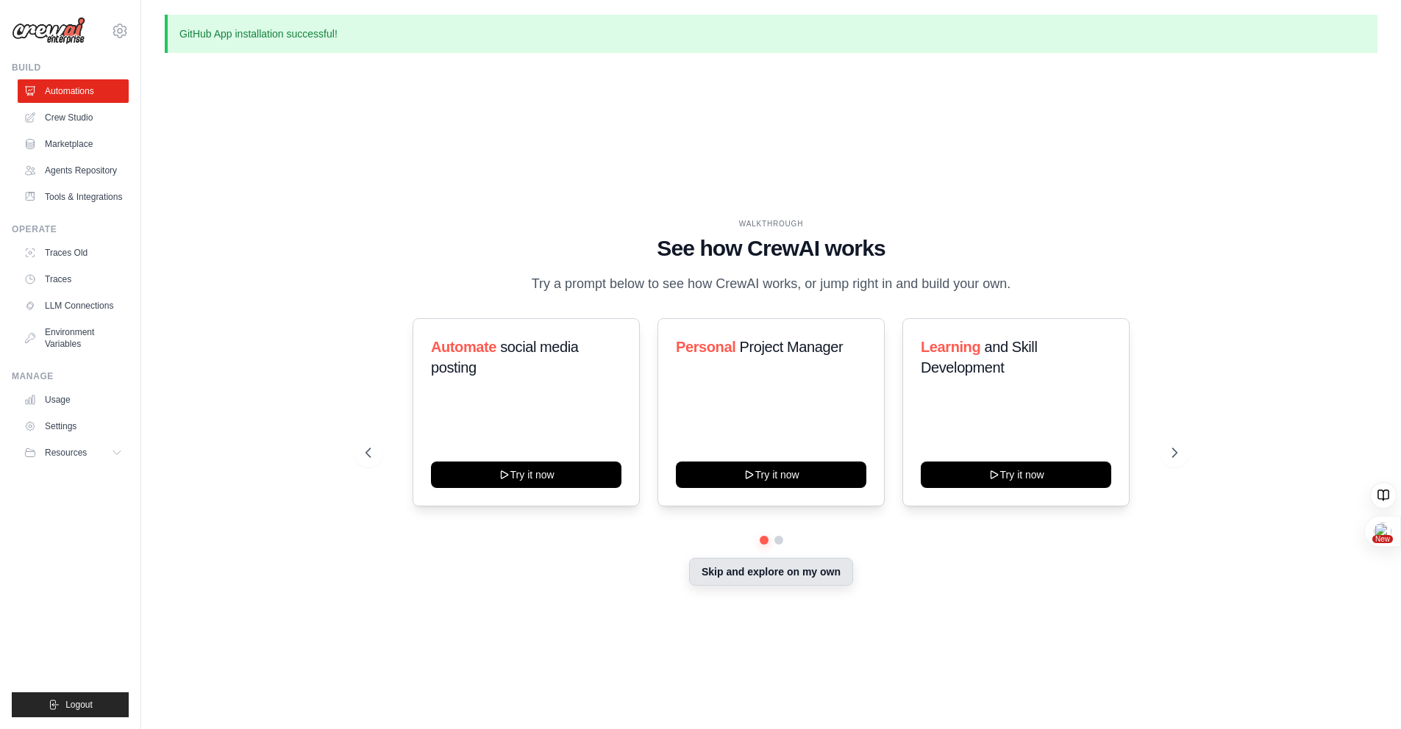
click at [729, 576] on button "Skip and explore on my own" at bounding box center [771, 572] width 164 height 28
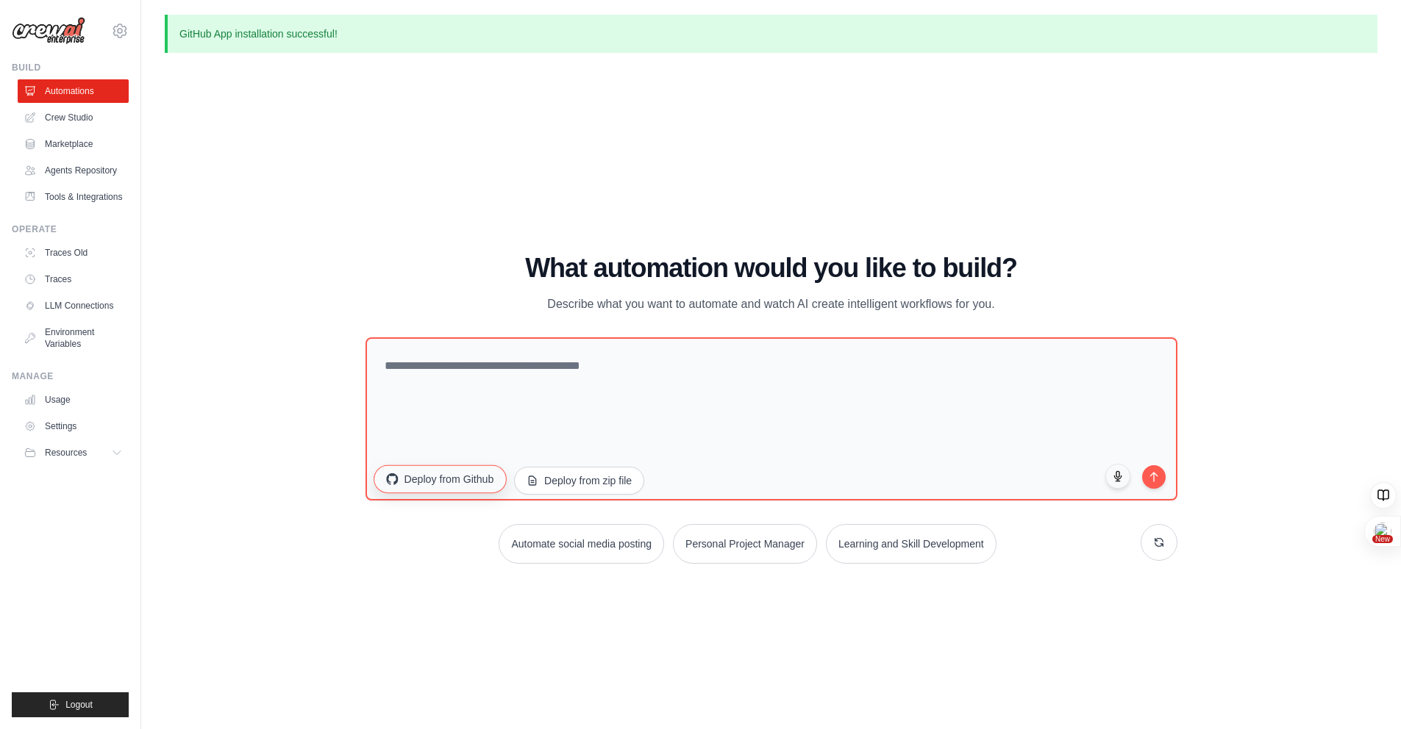
click at [441, 471] on button "Deploy from Github" at bounding box center [440, 479] width 132 height 28
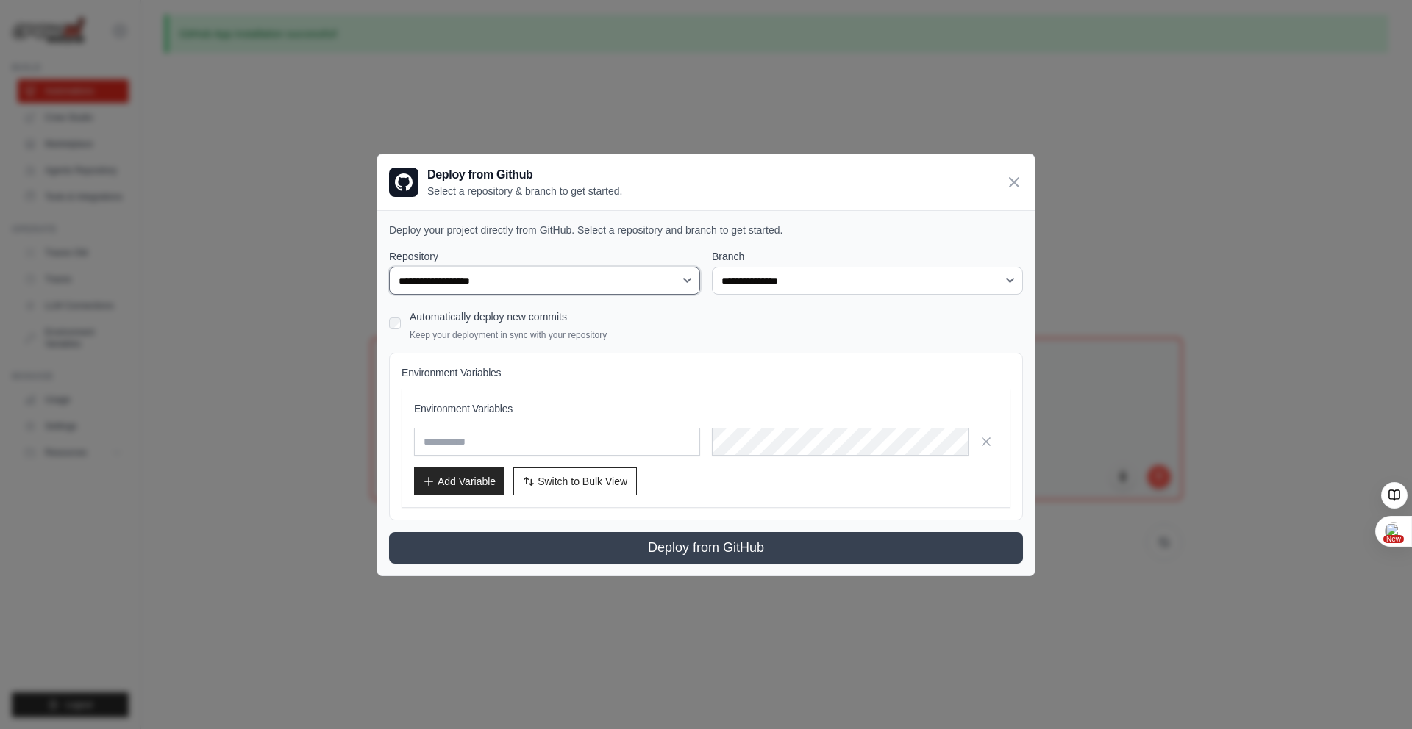
click at [565, 279] on select "**********" at bounding box center [544, 281] width 311 height 28
select select "**********"
click at [389, 267] on select "**********" at bounding box center [544, 281] width 311 height 28
click at [765, 268] on select "**********" at bounding box center [867, 281] width 311 height 28
click at [712, 267] on select "**********" at bounding box center [867, 281] width 311 height 28
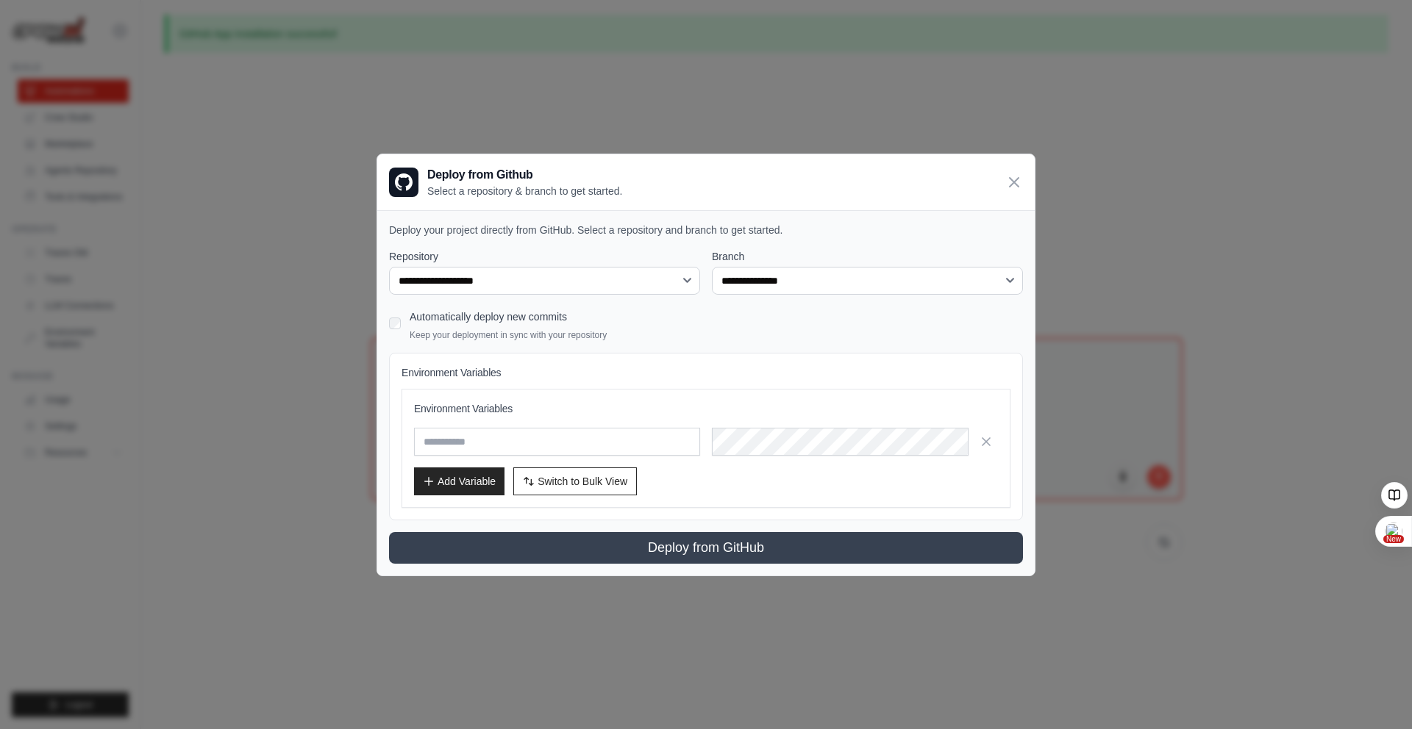
click at [802, 323] on div "Automatically deploy new commits Keep your deployment in sync with your reposit…" at bounding box center [706, 324] width 634 height 35
click at [802, 324] on div "Automatically deploy new commits Keep your deployment in sync with your reposit…" at bounding box center [706, 324] width 634 height 35
click at [404, 326] on div "Automatically deploy new commits Keep your deployment in sync with your reposit…" at bounding box center [706, 324] width 634 height 35
click at [396, 312] on div "Automatically deploy new commits Keep your deployment in sync with your reposit…" at bounding box center [706, 324] width 634 height 35
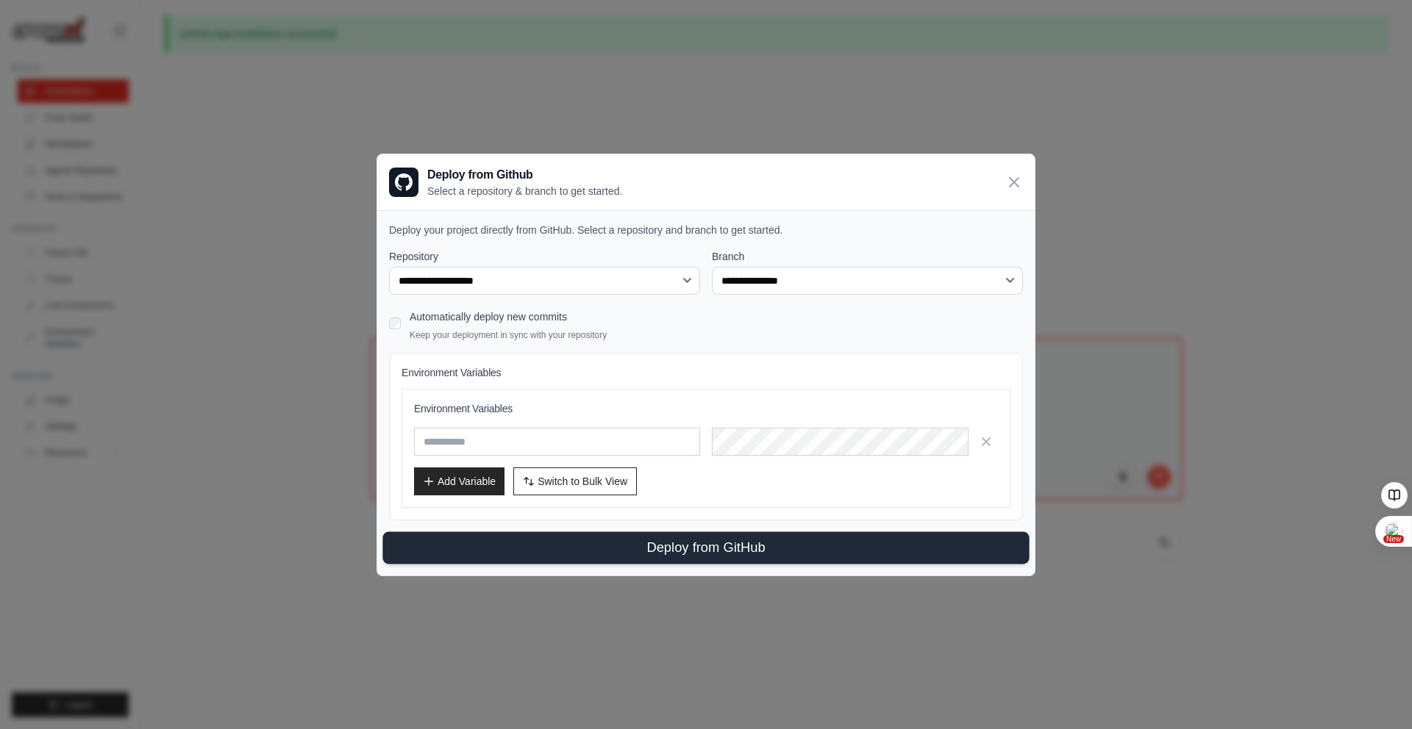
click at [610, 549] on button "Deploy from GitHub" at bounding box center [705, 548] width 646 height 32
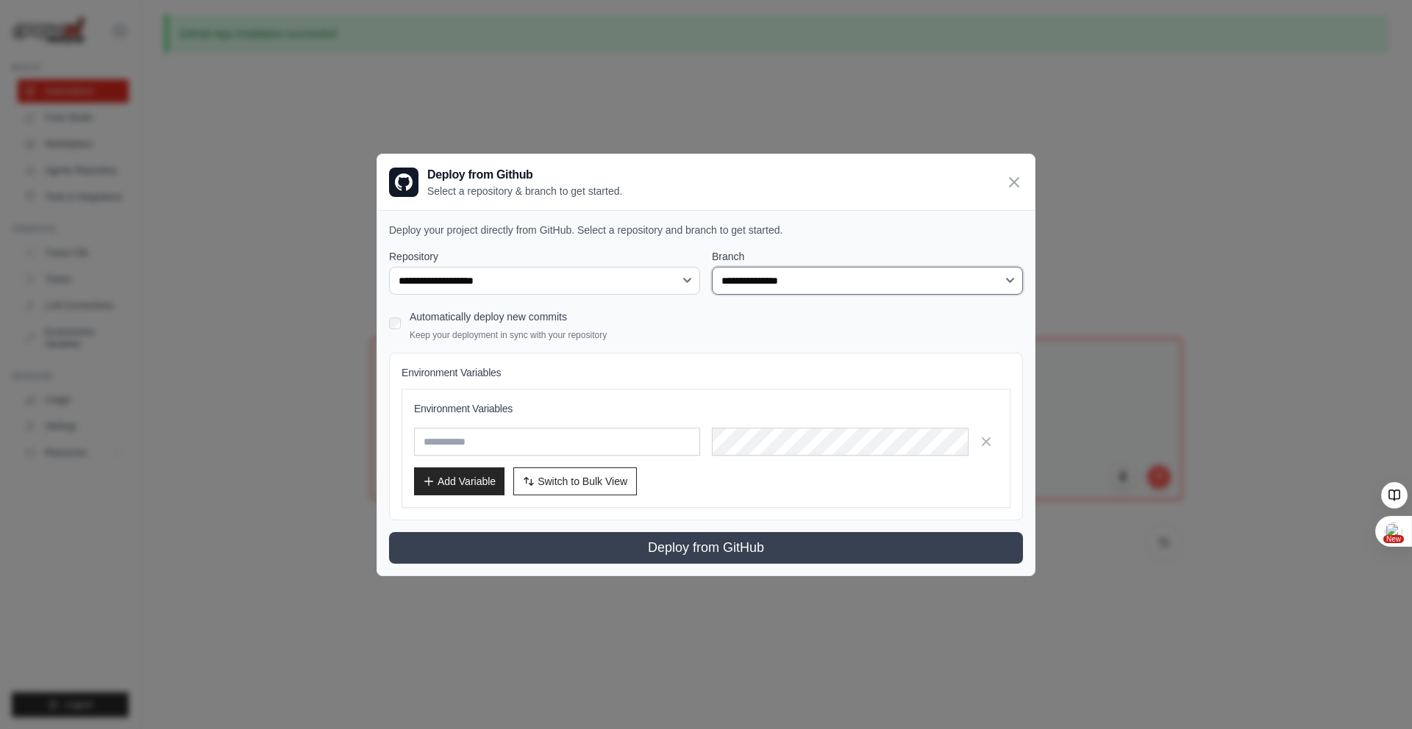
click at [990, 293] on select "**********" at bounding box center [867, 281] width 311 height 28
click at [712, 267] on select "**********" at bounding box center [867, 281] width 311 height 28
click at [1017, 278] on select "**********" at bounding box center [867, 281] width 311 height 28
click at [1018, 187] on icon at bounding box center [1014, 182] width 18 height 18
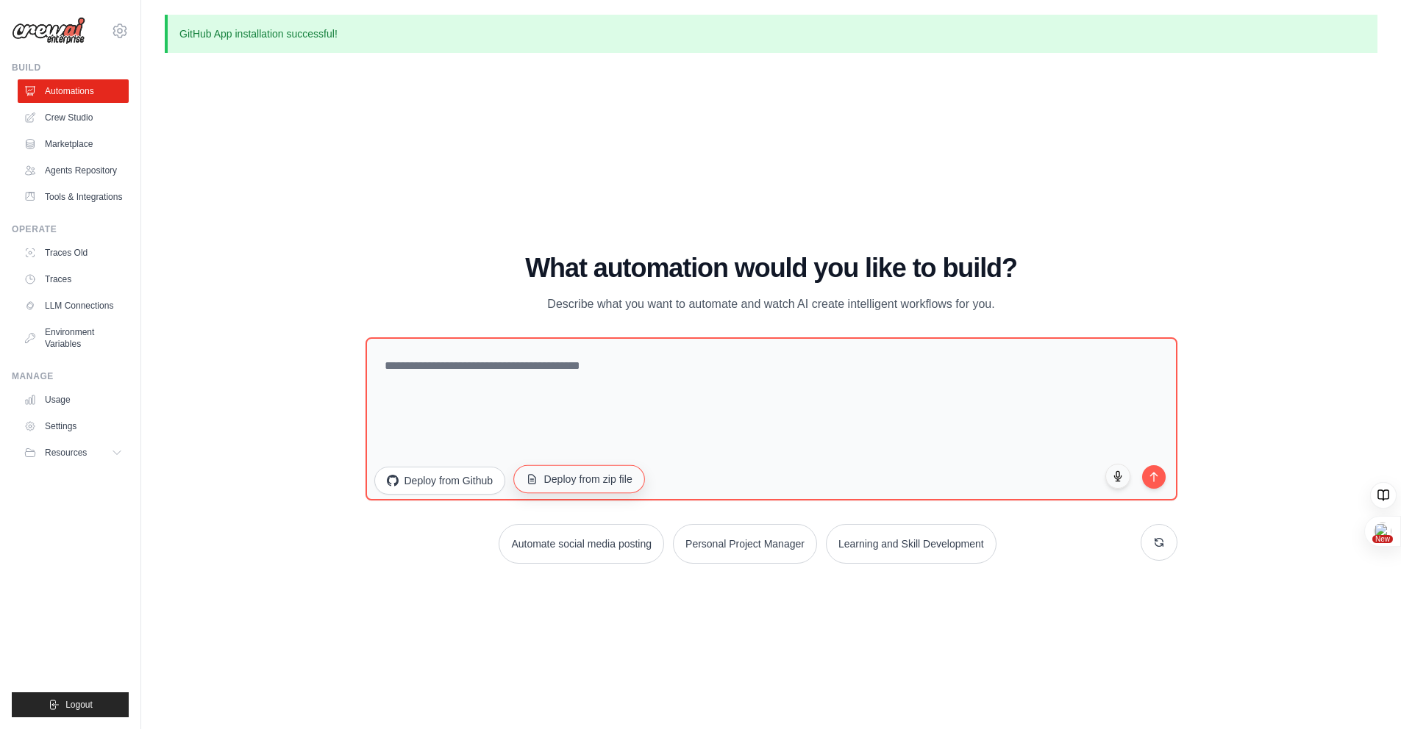
click at [573, 478] on button "Deploy from zip file" at bounding box center [579, 479] width 132 height 28
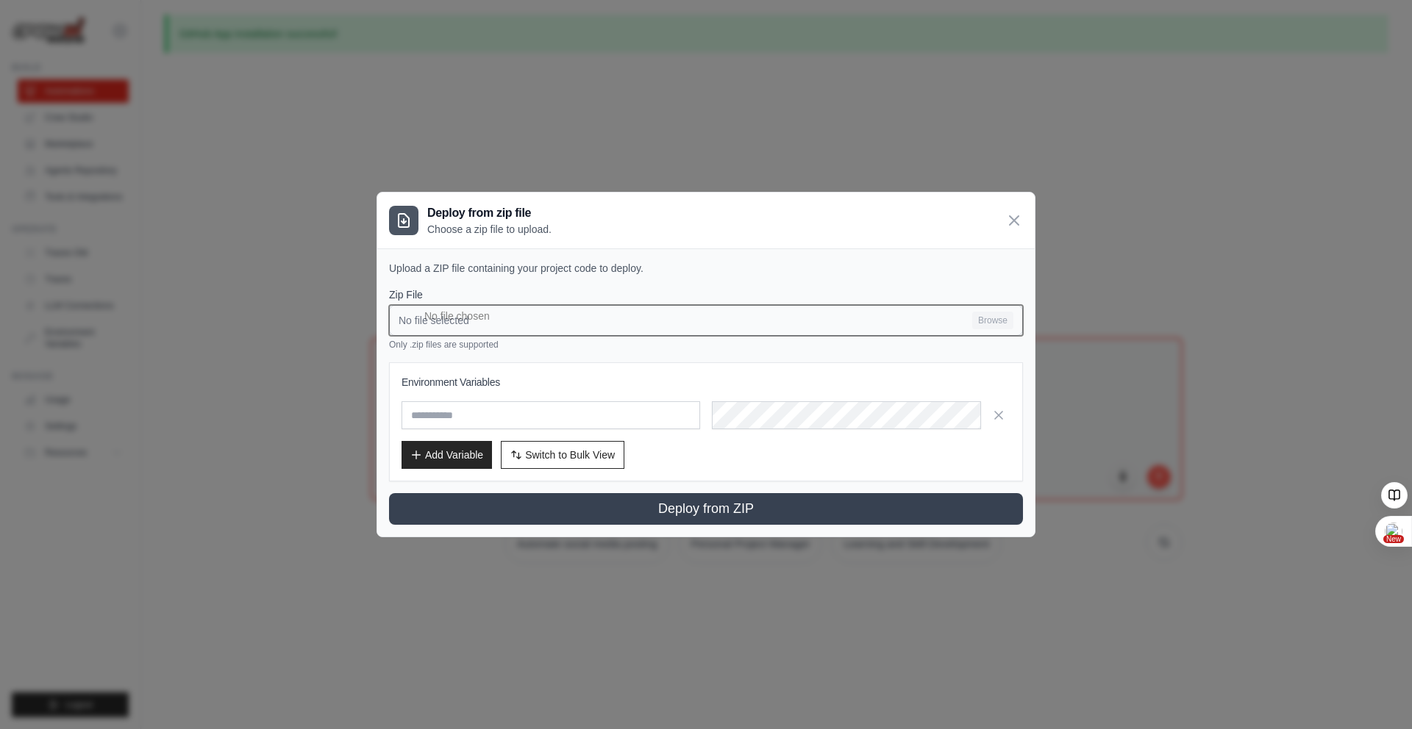
click at [1000, 309] on input "No file selected Browse" at bounding box center [706, 320] width 634 height 31
type input "**********"
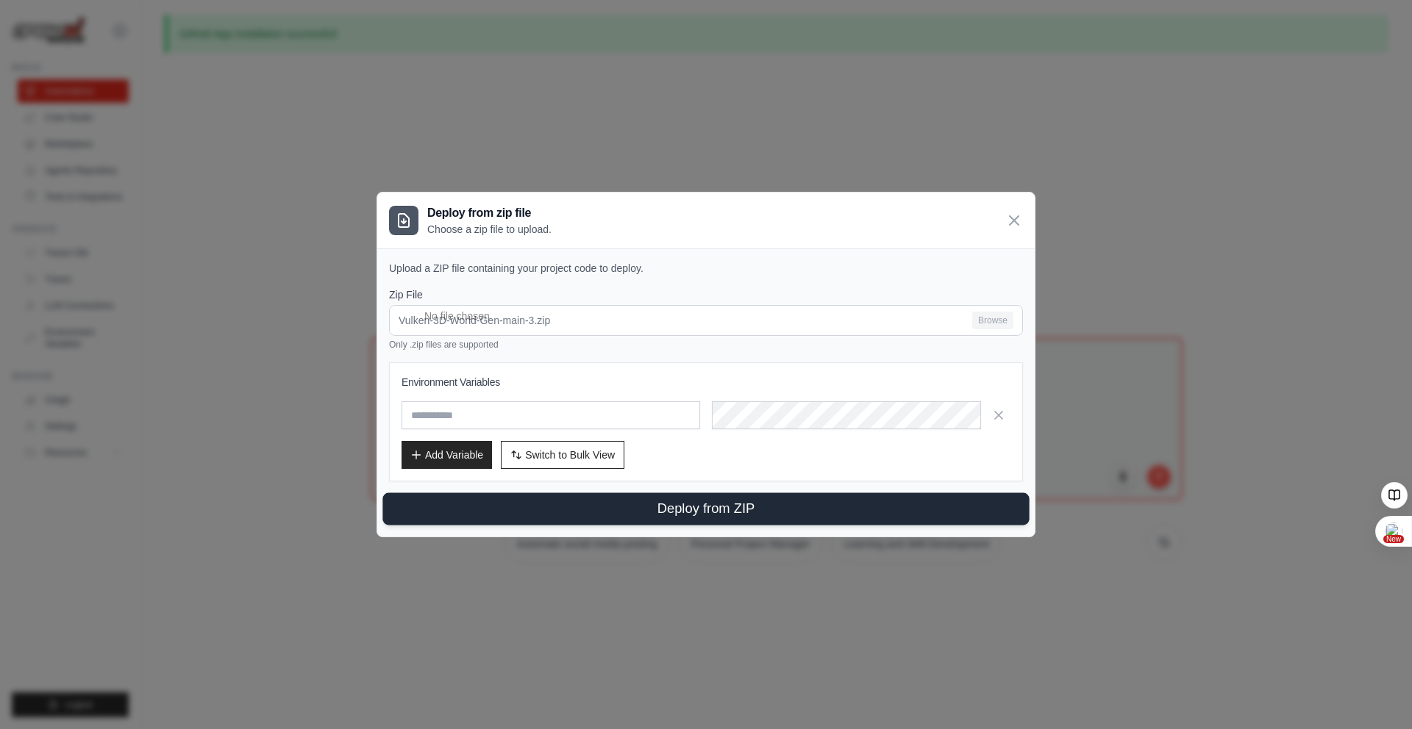
click at [734, 517] on button "Deploy from ZIP" at bounding box center [705, 509] width 646 height 32
click at [675, 496] on div "Zip File Vulken-3D-World-Gen-main-3.zip Browse Only .zip files are supported En…" at bounding box center [706, 405] width 634 height 237
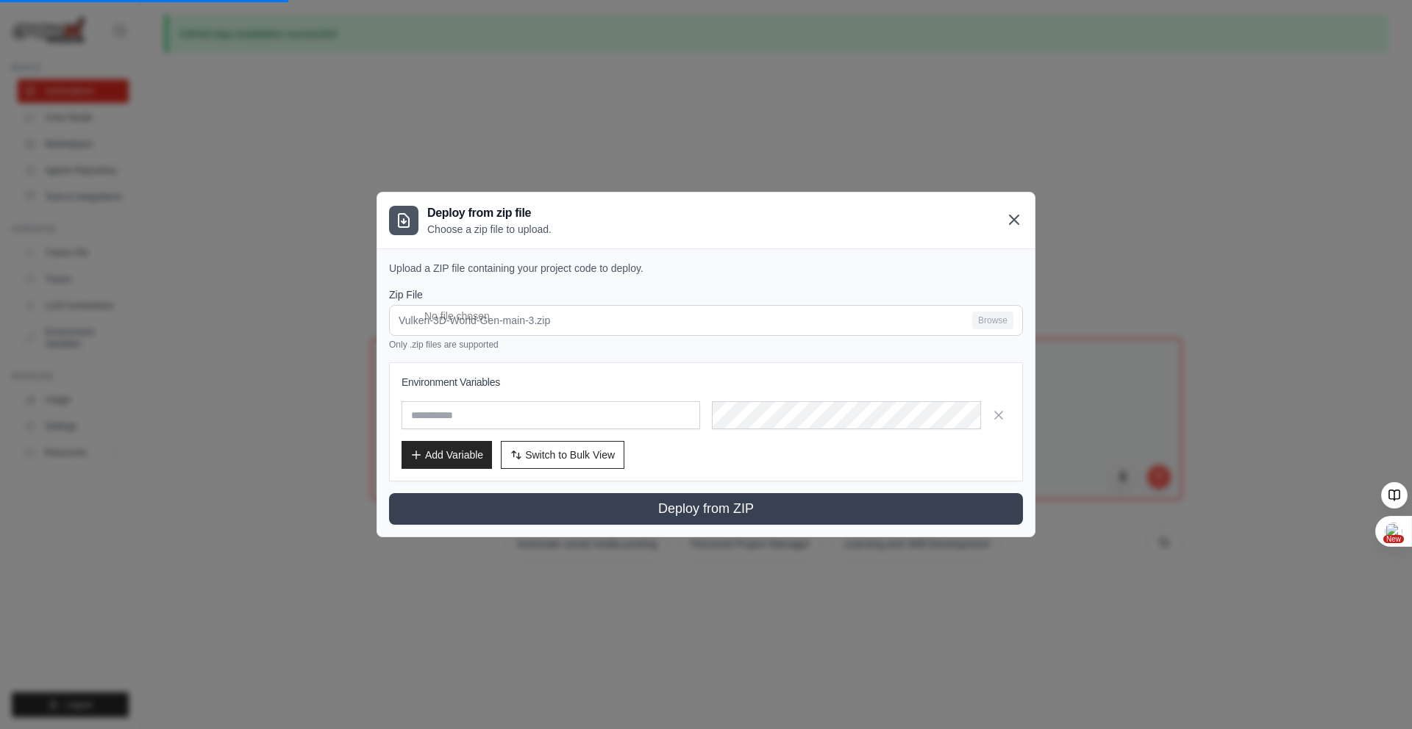
drag, startPoint x: 1001, startPoint y: 226, endPoint x: 1011, endPoint y: 221, distance: 11.2
click at [1011, 221] on div "Deploy from zip file Choose a zip file to upload." at bounding box center [705, 221] width 657 height 56
drag, startPoint x: 1021, startPoint y: 213, endPoint x: 1020, endPoint y: 221, distance: 7.4
click at [1020, 220] on icon at bounding box center [1014, 221] width 18 height 18
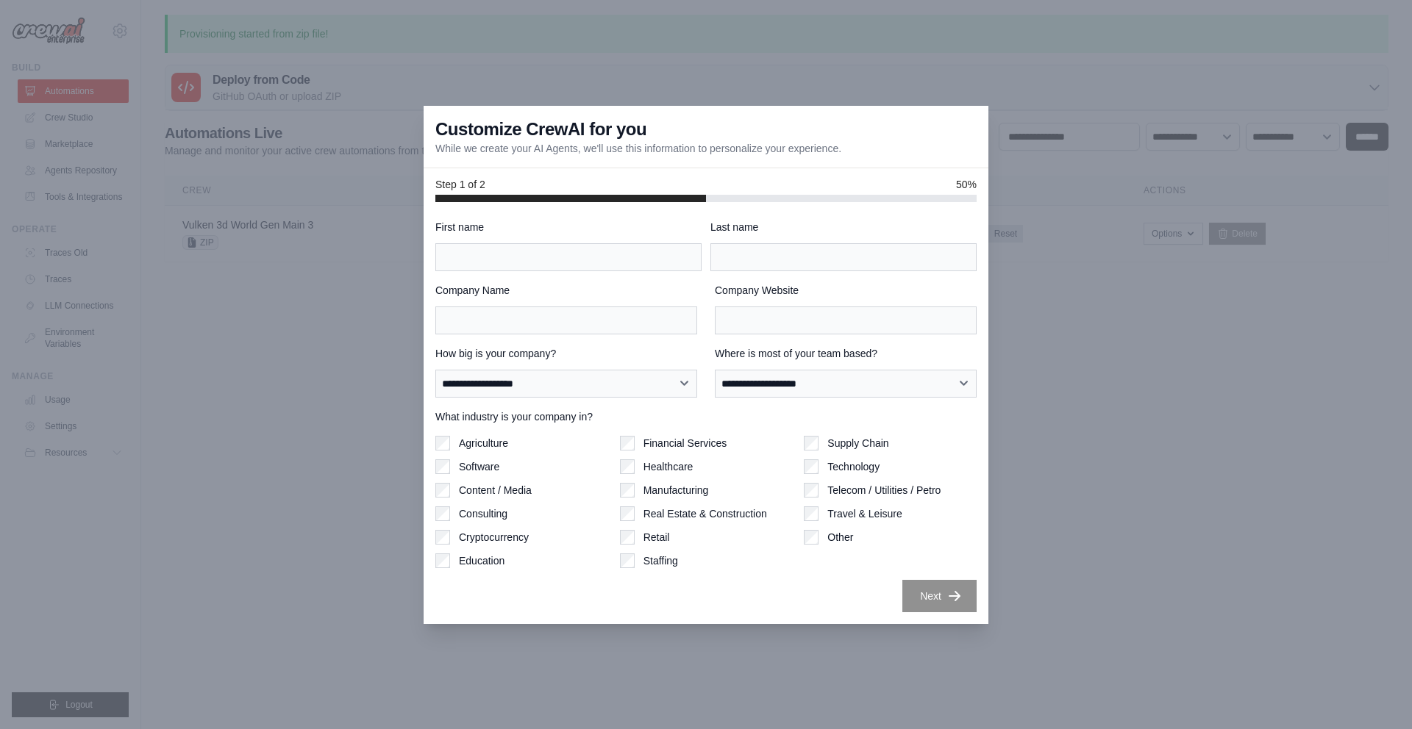
click at [1242, 417] on div at bounding box center [706, 364] width 1412 height 729
